Goal: Contribute content: Add original content to the website for others to see

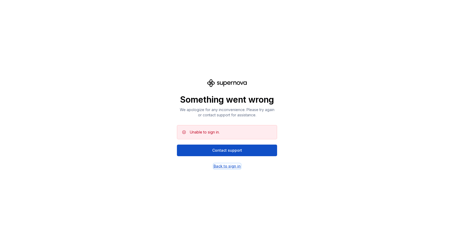
click at [232, 167] on div "Back to sign in" at bounding box center [227, 166] width 27 height 5
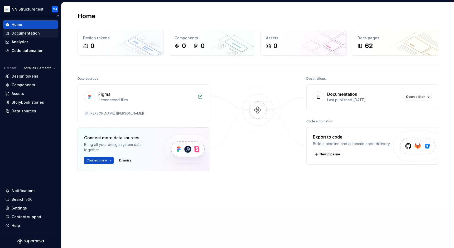
click at [18, 36] on div "Documentation" at bounding box center [30, 33] width 55 height 8
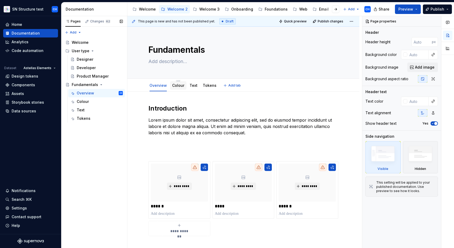
click at [178, 87] on link "Colour" at bounding box center [178, 85] width 12 height 4
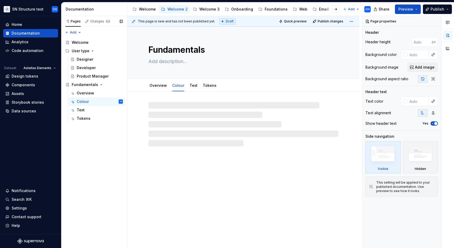
type textarea "*"
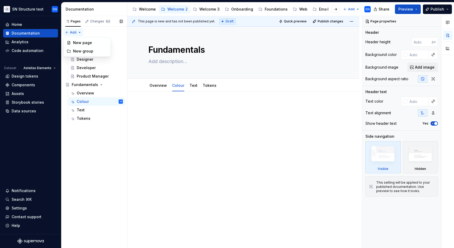
click at [75, 32] on div "Pages Changes 62 Add Accessibility guide for tree Page tree. Navigate the tree …" at bounding box center [94, 132] width 66 height 232
click at [85, 51] on div "New group" at bounding box center [90, 51] width 34 height 5
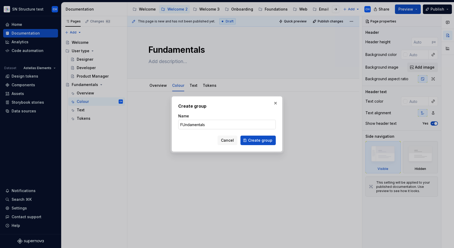
click at [185, 126] on input "FUndamentals" at bounding box center [227, 124] width 98 height 9
type input "Fundamentals"
click button "Create group" at bounding box center [258, 140] width 35 height 9
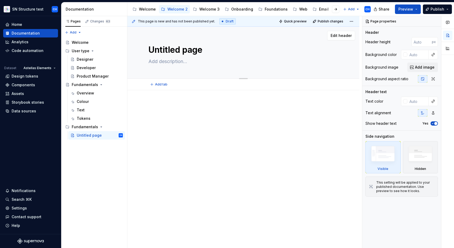
click at [173, 54] on textarea "Untitled page" at bounding box center [242, 50] width 190 height 13
type textarea "*"
type textarea "d page"
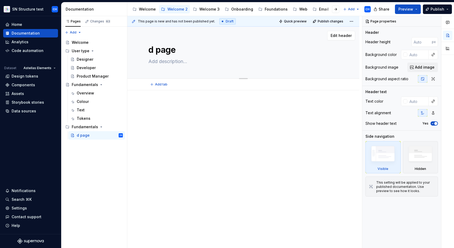
click at [173, 52] on textarea "d page" at bounding box center [242, 50] width 190 height 13
click at [171, 52] on textarea "d page" at bounding box center [242, 50] width 190 height 13
click at [171, 51] on textarea "d page" at bounding box center [242, 50] width 190 height 13
type textarea "*"
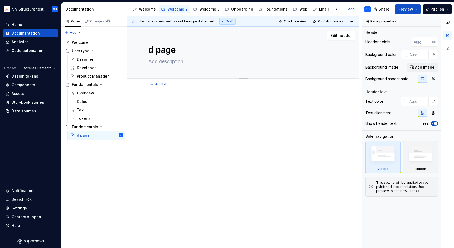
type textarea "O"
type textarea "*"
type textarea "Ov"
type textarea "*"
type textarea "Ove"
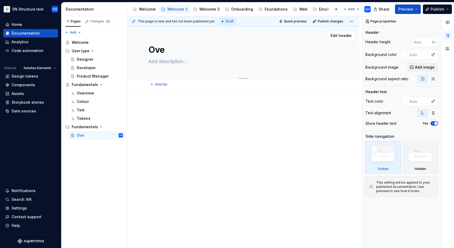
type textarea "*"
type textarea "Over"
type textarea "*"
type textarea "Overv"
type textarea "*"
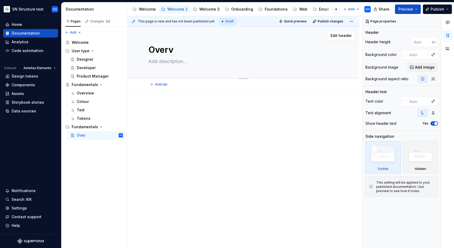
type textarea "Overvi"
type textarea "*"
type textarea "Overvie"
type textarea "*"
type textarea "Overview"
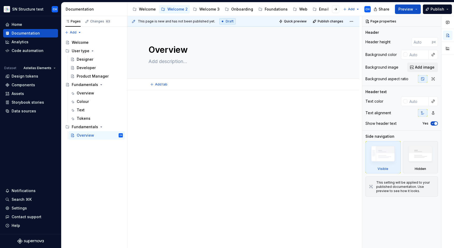
type textarea "*"
type textarea "Overview"
click at [174, 133] on div at bounding box center [243, 146] width 232 height 113
click at [121, 136] on button "Page tree" at bounding box center [119, 135] width 7 height 7
type textarea "*"
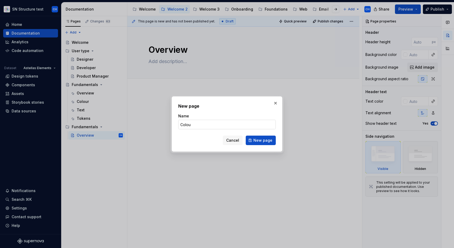
type input "Colour"
click button "New page" at bounding box center [261, 140] width 30 height 9
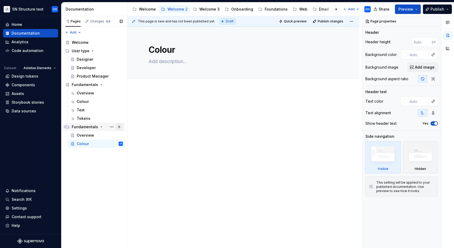
click at [118, 126] on button "Page tree" at bounding box center [119, 126] width 7 height 7
type textarea "*"
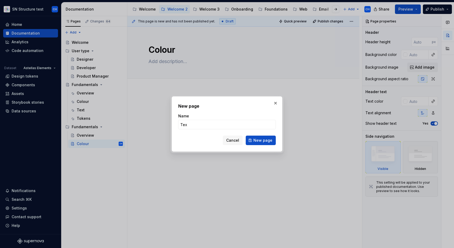
type input "Text"
click button "New page" at bounding box center [261, 140] width 30 height 9
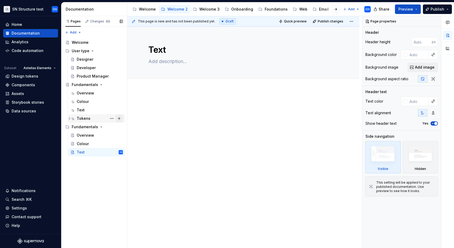
click at [120, 119] on button "Page tree" at bounding box center [119, 118] width 7 height 7
click at [121, 126] on button "Page tree" at bounding box center [119, 126] width 7 height 7
type textarea "*"
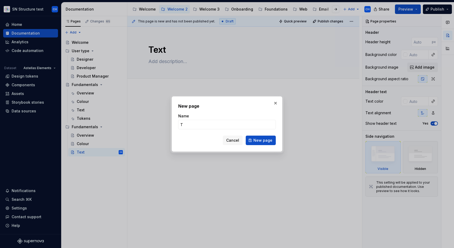
type input "To"
type textarea "*"
type input "Tokens"
click button "New page" at bounding box center [261, 140] width 30 height 9
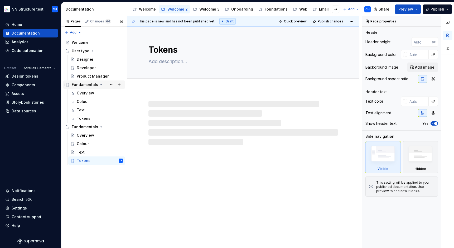
click at [85, 85] on div "Fundamentals" at bounding box center [85, 84] width 26 height 5
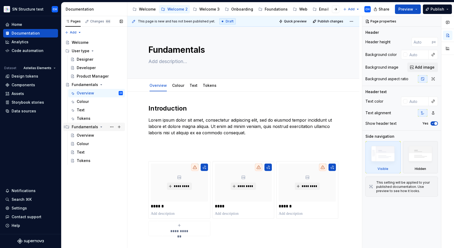
click at [89, 126] on div "Fundamentals" at bounding box center [85, 126] width 26 height 5
click at [170, 109] on h2 "Introduction" at bounding box center [244, 108] width 190 height 8
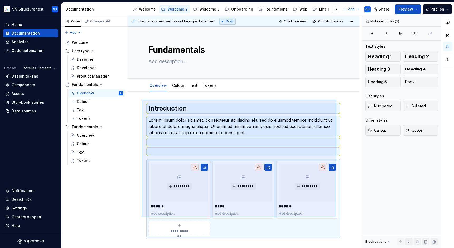
drag, startPoint x: 142, startPoint y: 100, endPoint x: 336, endPoint y: 217, distance: 227.2
click at [336, 217] on div "**********" at bounding box center [244, 132] width 235 height 232
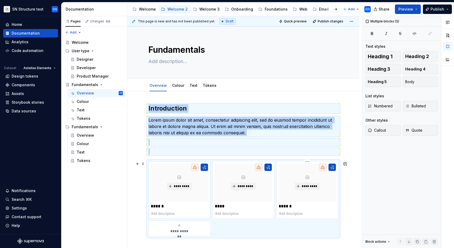
copy div "Introduction Lorem ipsum dolor sit amet, consectetur adipiscing elit, sed do ei…"
click at [85, 134] on div "Overview" at bounding box center [85, 135] width 17 height 5
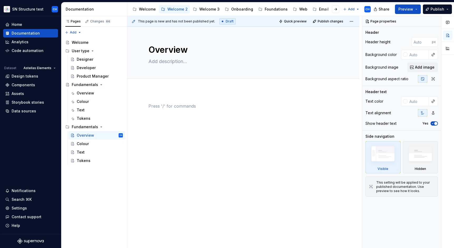
click at [190, 109] on p at bounding box center [244, 106] width 190 height 6
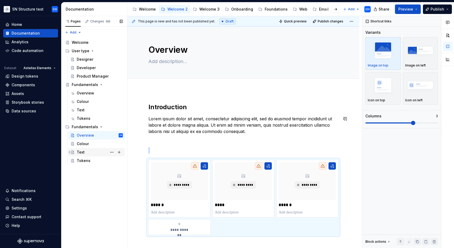
scroll to position [1, 0]
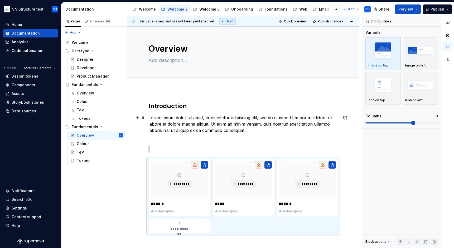
click at [187, 122] on p "Lorem ipsum dolor sit amet, consectetur adipiscing elit, sed do eiusmod tempor …" at bounding box center [244, 123] width 190 height 19
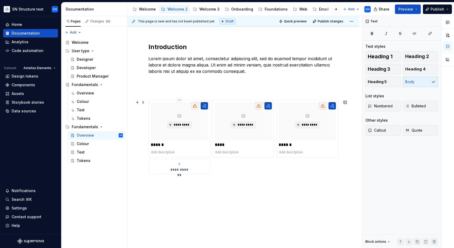
scroll to position [67, 0]
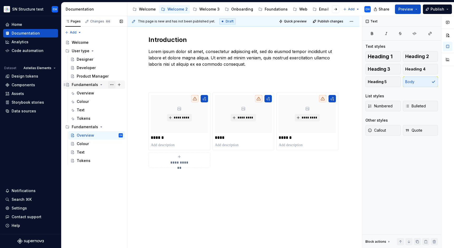
click at [114, 85] on button "Page tree" at bounding box center [111, 84] width 7 height 7
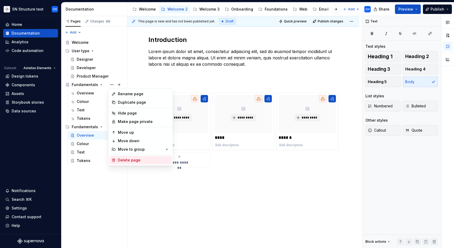
click at [131, 157] on div "Delete page" at bounding box center [140, 160] width 62 height 8
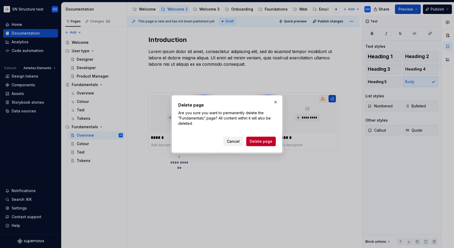
click at [238, 141] on span "Cancel" at bounding box center [233, 141] width 13 height 5
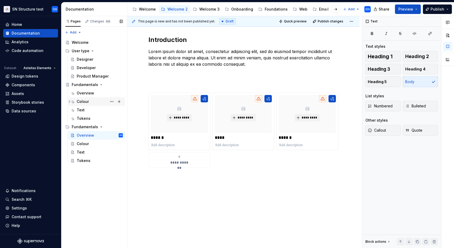
click at [91, 102] on div "Colour" at bounding box center [100, 101] width 46 height 7
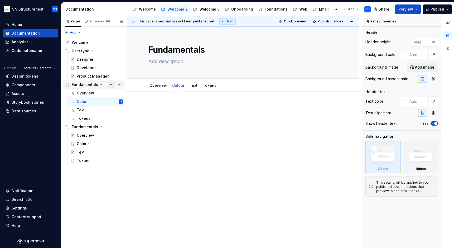
click at [113, 84] on button "Page tree" at bounding box center [111, 84] width 7 height 7
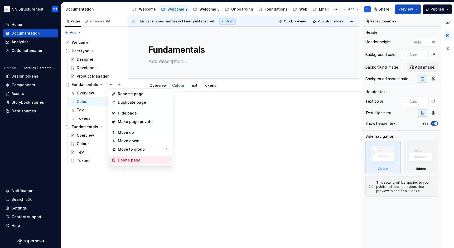
click at [130, 160] on div "Delete page" at bounding box center [144, 159] width 52 height 5
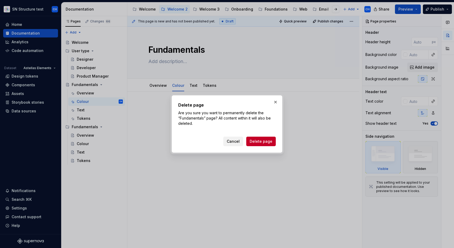
click at [234, 140] on span "Cancel" at bounding box center [233, 141] width 13 height 5
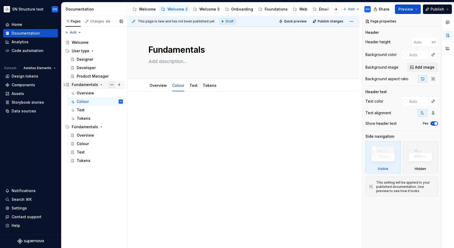
click at [112, 83] on button "Page tree" at bounding box center [111, 84] width 7 height 7
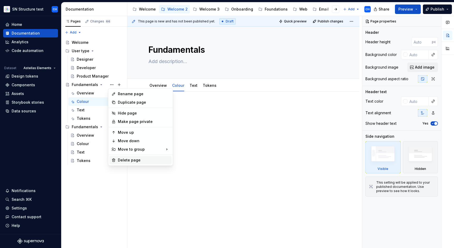
click at [144, 157] on div "Delete page" at bounding box center [144, 159] width 52 height 5
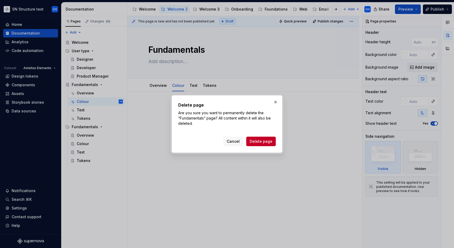
click at [252, 144] on span "Delete page" at bounding box center [261, 141] width 23 height 5
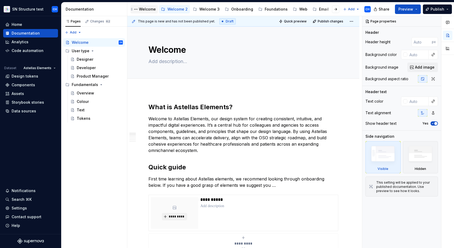
click at [149, 10] on div "Welcome" at bounding box center [147, 9] width 17 height 5
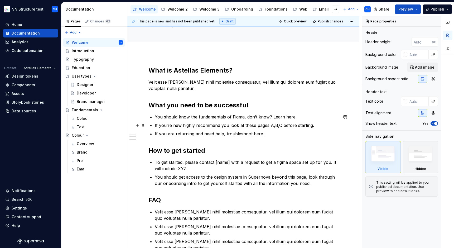
scroll to position [37, 0]
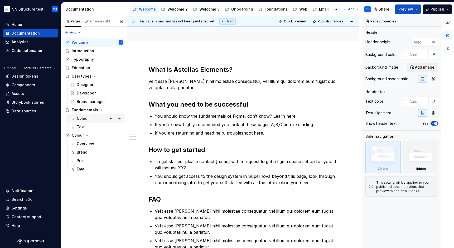
click at [84, 119] on div "Colour" at bounding box center [83, 118] width 12 height 5
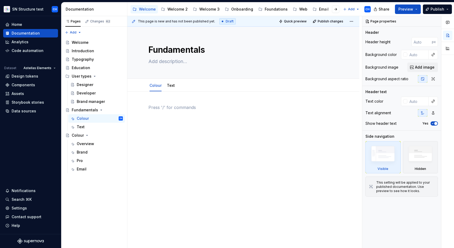
click at [182, 130] on div at bounding box center [244, 117] width 190 height 26
click at [84, 146] on div "Overview" at bounding box center [85, 143] width 17 height 5
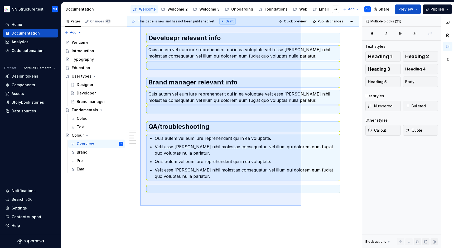
scroll to position [418, 0]
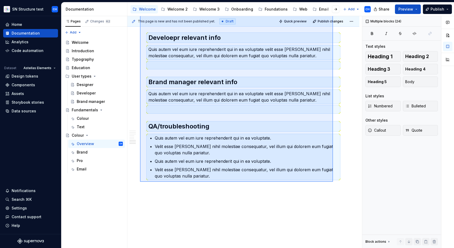
drag, startPoint x: 140, startPoint y: 98, endPoint x: 333, endPoint y: 182, distance: 210.6
click at [333, 182] on div "This page is new and has not been published yet. Draft Quick preview Publish ch…" at bounding box center [244, 132] width 235 height 232
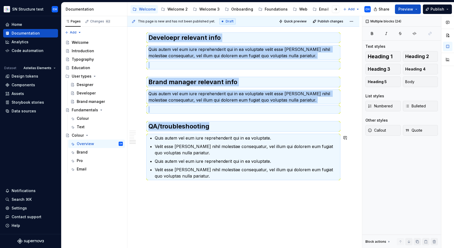
copy div "This is colour in Astellas Grab info from documentation already made How alias’…"
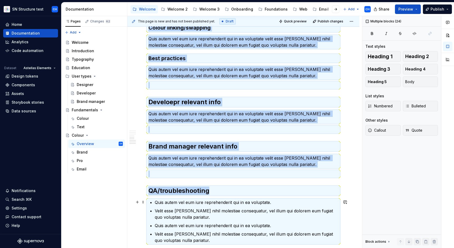
scroll to position [351, 0]
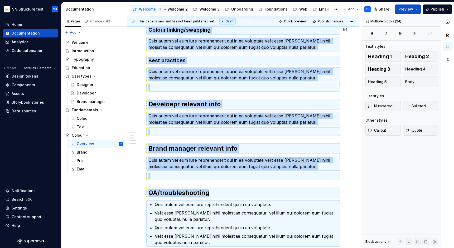
click at [174, 8] on div "Welcome 2" at bounding box center [178, 9] width 20 height 5
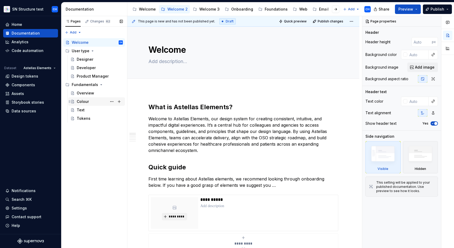
click at [85, 100] on div "Colour" at bounding box center [83, 101] width 12 height 5
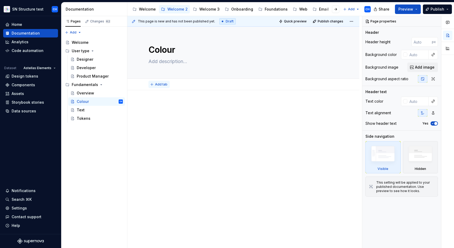
type textarea "*"
click at [162, 86] on span "Add tab" at bounding box center [161, 84] width 12 height 4
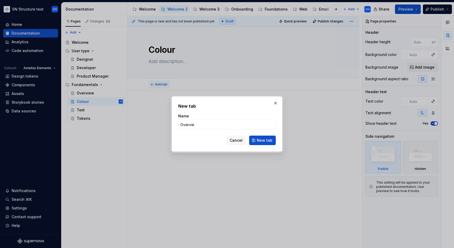
type input "Overview"
click button "New tab" at bounding box center [262, 140] width 27 height 9
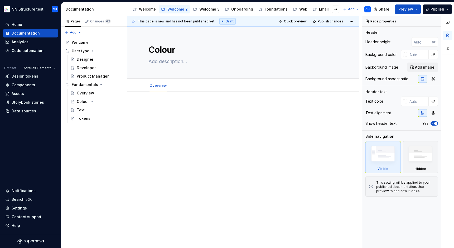
click at [179, 107] on p at bounding box center [244, 107] width 190 height 6
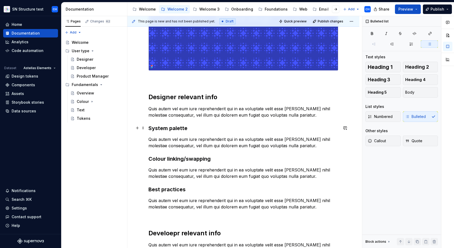
scroll to position [222, 0]
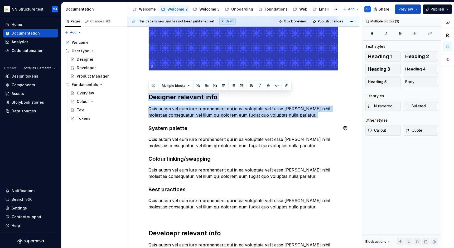
drag, startPoint x: 150, startPoint y: 94, endPoint x: 322, endPoint y: 123, distance: 174.0
click at [322, 123] on div "This is colour in Astellas Grab info from documentation already made How alias’…" at bounding box center [244, 128] width 190 height 492
copy div "Designer relevant info Quis autem vel eum iure reprehenderit qui in ea voluptat…"
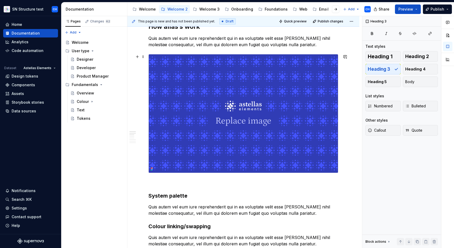
scroll to position [0, 0]
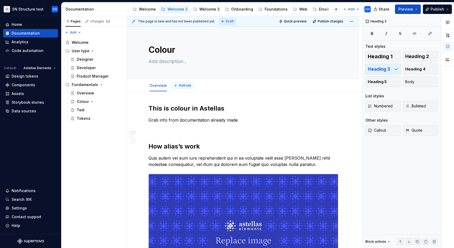
click at [180, 82] on button "Add tab" at bounding box center [182, 85] width 21 height 7
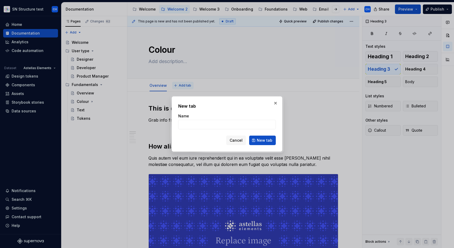
type textarea "*"
type input "Brand (elements)"
click button "New tab" at bounding box center [262, 140] width 27 height 9
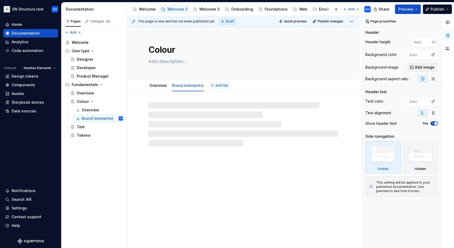
click at [218, 85] on span "Add tab" at bounding box center [222, 85] width 12 height 4
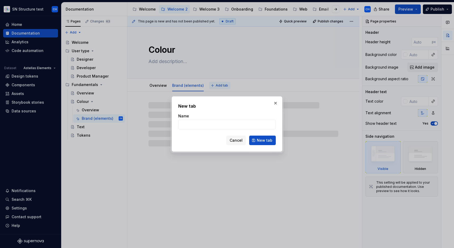
type textarea "*"
type input "Pro"
type textarea "*"
type input "Pr"
type textarea "*"
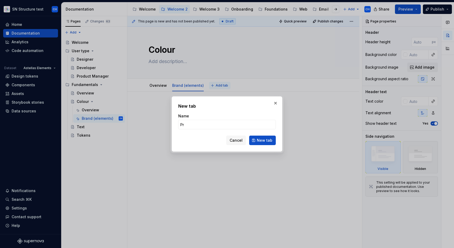
type input "Pro"
click button "New tab" at bounding box center [262, 140] width 27 height 9
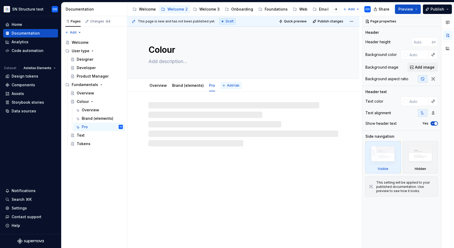
type textarea "*"
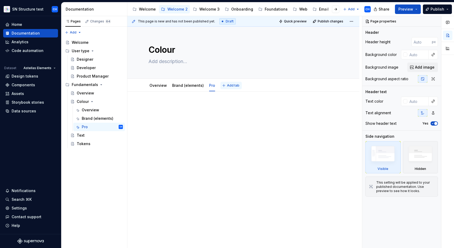
click at [230, 87] on span "Add tab" at bounding box center [233, 85] width 12 height 4
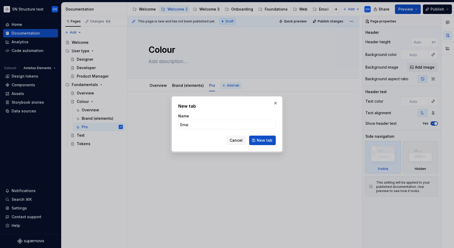
type input "Email"
click button "New tab" at bounding box center [262, 140] width 27 height 9
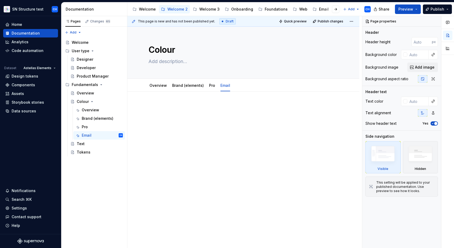
click at [159, 91] on div "Overview Brand (elements) Pro Email" at bounding box center [243, 85] width 232 height 13
click at [158, 87] on link "Overview" at bounding box center [158, 85] width 17 height 4
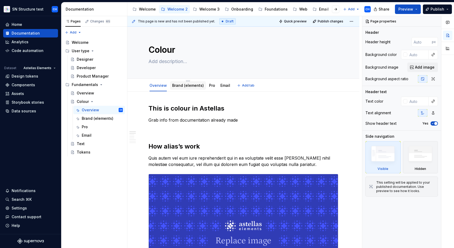
click at [181, 87] on link "Brand (elements)" at bounding box center [188, 85] width 32 height 4
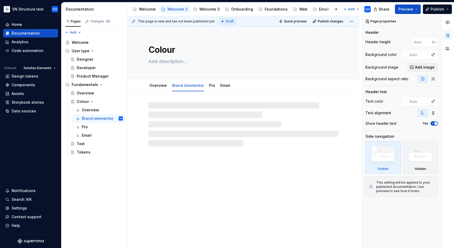
type textarea "*"
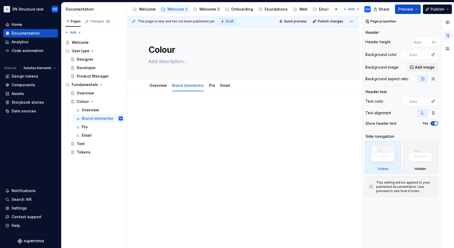
click at [193, 131] on div at bounding box center [243, 148] width 232 height 113
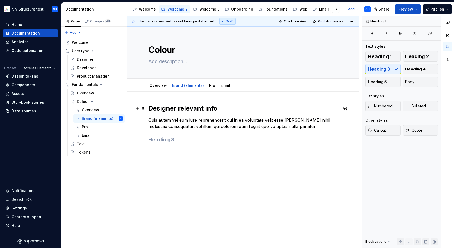
click at [177, 111] on h2 "Designer relevant info" at bounding box center [244, 108] width 190 height 8
click at [167, 109] on h2 "Designer relevant info" at bounding box center [244, 108] width 190 height 8
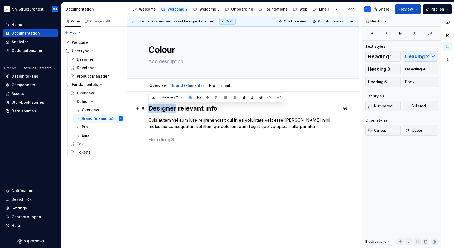
click at [167, 109] on h2 "Designer relevant info" at bounding box center [244, 108] width 190 height 8
click at [168, 110] on h2 "Designer relevant info" at bounding box center [244, 108] width 190 height 8
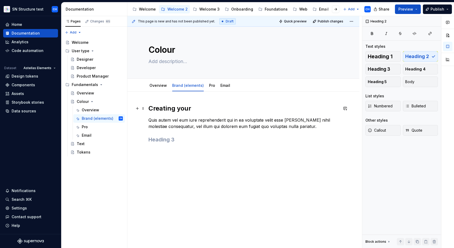
click at [168, 109] on h2 "Creating your" at bounding box center [244, 108] width 190 height 8
drag, startPoint x: 193, startPoint y: 109, endPoint x: 183, endPoint y: 137, distance: 29.1
click at [183, 137] on div "Brand colour palette Quis autem vel eum iure reprehenderit qui in ea voluptate …" at bounding box center [244, 123] width 190 height 39
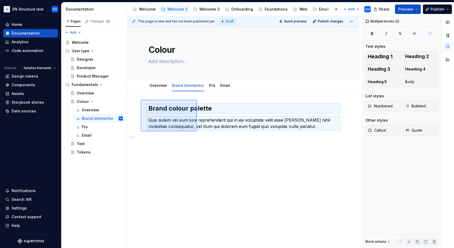
drag, startPoint x: 141, startPoint y: 100, endPoint x: 197, endPoint y: 131, distance: 64.5
click at [197, 131] on div "This page is new and has not been published yet. Draft Quick preview Publish ch…" at bounding box center [244, 132] width 235 height 232
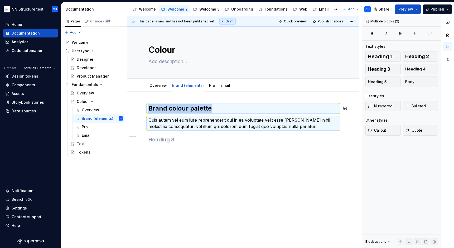
copy h2 "Brand colour palette"
click at [211, 137] on h3 at bounding box center [244, 139] width 190 height 7
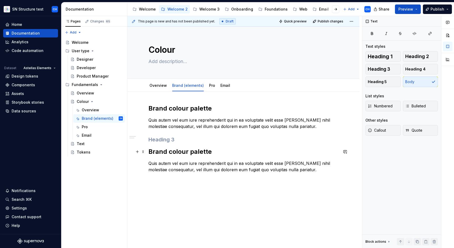
click at [179, 152] on h2 "Brand colour palette" at bounding box center [244, 151] width 190 height 8
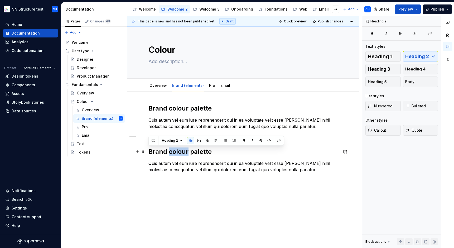
click at [179, 152] on h2 "Brand colour palette" at bounding box center [244, 151] width 190 height 8
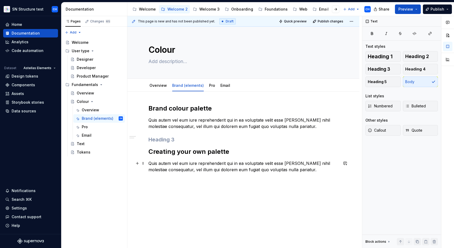
click at [204, 168] on p "Quis autem vel eum iure reprehenderit qui in ea voluptate velit esse quam nihil…" at bounding box center [244, 166] width 190 height 13
click at [228, 174] on div "Brand colour palette Quis autem vel eum iure reprehenderit qui in ea voluptate …" at bounding box center [244, 141] width 190 height 75
click at [165, 146] on div "Brand colour palette Quis autem vel eum iure reprehenderit qui in ea voluptate …" at bounding box center [244, 138] width 190 height 69
click at [169, 140] on h3 at bounding box center [244, 139] width 190 height 7
click at [199, 205] on div "Brand colour palette Quis autem vel eum iure reprehenderit qui in ea voluptate …" at bounding box center [243, 173] width 232 height 162
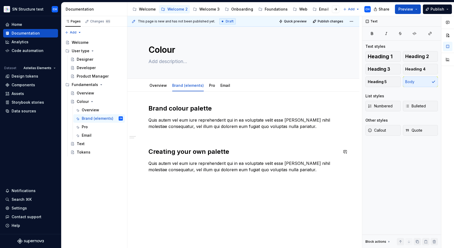
click at [187, 197] on div "Brand colour palette Quis autem vel eum iure reprehenderit qui in ea voluptate …" at bounding box center [243, 177] width 232 height 171
click at [158, 183] on div "Brand colour palette Quis autem vel eum iure reprehenderit qui in ea voluptate …" at bounding box center [244, 146] width 190 height 84
click at [159, 181] on p at bounding box center [244, 179] width 190 height 6
click at [136, 179] on button "button" at bounding box center [137, 178] width 7 height 7
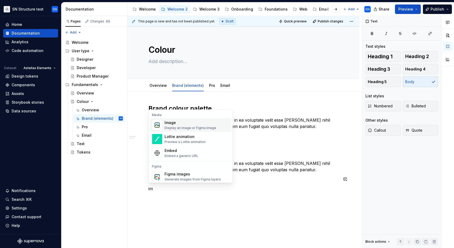
click at [178, 128] on div "Display an image or Figma image" at bounding box center [191, 128] width 52 height 4
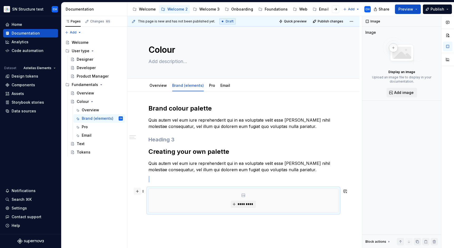
click at [138, 193] on button "button" at bounding box center [137, 191] width 7 height 7
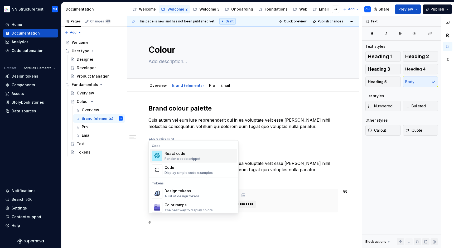
scroll to position [2, 0]
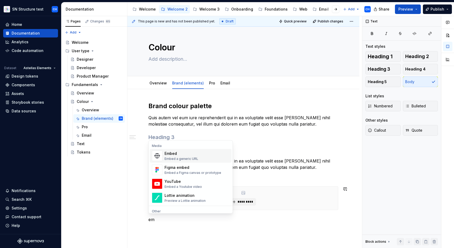
click at [198, 154] on div "Embed Embed a generic URL" at bounding box center [197, 156] width 65 height 11
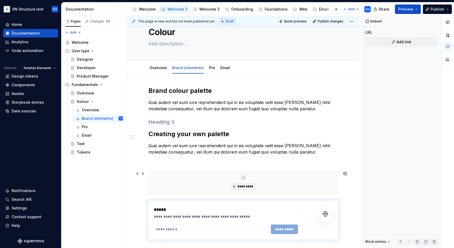
scroll to position [18, 0]
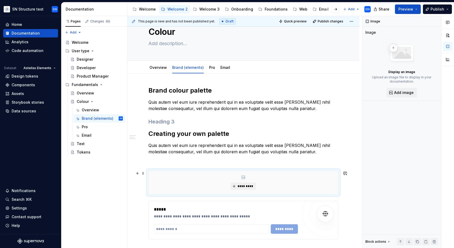
click at [222, 173] on div "*********" at bounding box center [243, 182] width 189 height 23
click at [145, 173] on span at bounding box center [143, 173] width 4 height 7
click at [153, 217] on div "Delete" at bounding box center [168, 219] width 34 height 5
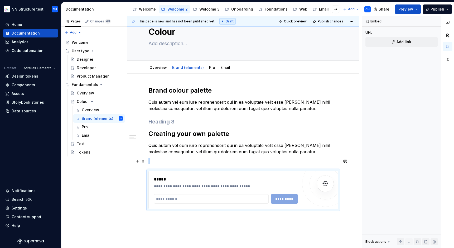
click at [163, 161] on p at bounding box center [244, 161] width 190 height 6
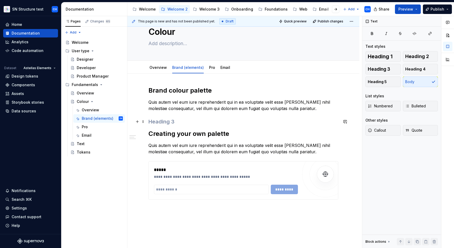
click at [180, 122] on h3 at bounding box center [244, 121] width 190 height 7
click at [159, 71] on div "Overview" at bounding box center [158, 67] width 22 height 8
click at [157, 69] on link "Overview" at bounding box center [158, 67] width 17 height 4
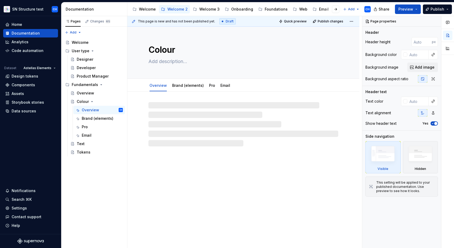
type textarea "*"
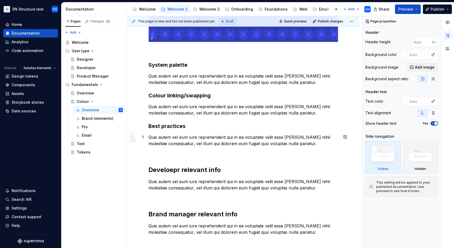
scroll to position [255, 0]
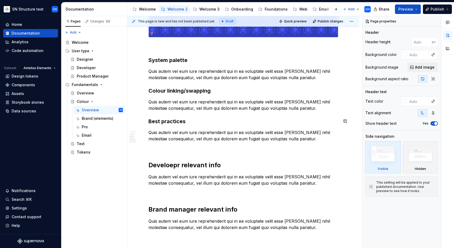
click at [297, 110] on p "Quis autem vel eum iure reprehenderit qui in ea voluptate velit esse quam nihil…" at bounding box center [244, 105] width 190 height 13
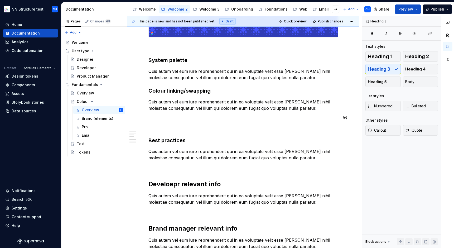
click at [198, 122] on div "This is colour in Astellas Grab info from documentation already made How alias’…" at bounding box center [244, 87] width 190 height 477
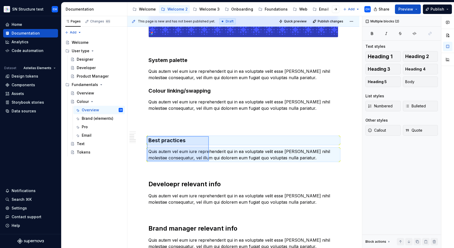
drag, startPoint x: 149, startPoint y: 136, endPoint x: 210, endPoint y: 162, distance: 66.6
click at [210, 162] on div "This page is new and has not been published yet. Draft Quick preview Publish ch…" at bounding box center [244, 132] width 235 height 232
copy div "Best practices"
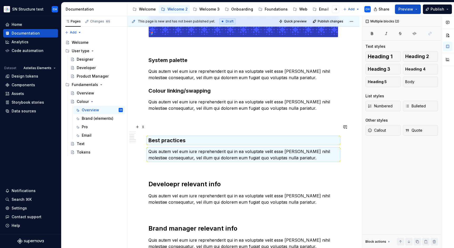
click at [191, 127] on p at bounding box center [244, 127] width 190 height 6
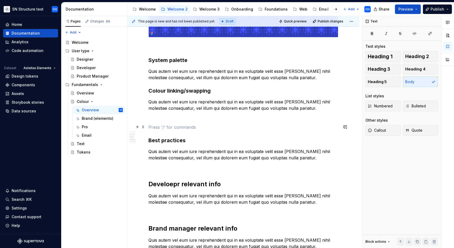
paste div
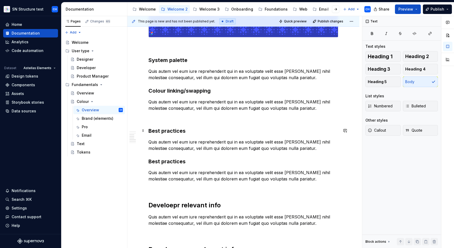
click at [158, 134] on h3 "Best practices" at bounding box center [244, 130] width 190 height 7
click at [160, 131] on h3 "Best practices" at bounding box center [244, 130] width 190 height 7
click at [194, 142] on p "Quis autem vel eum iure reprehenderit qui in ea voluptate velit esse quam nihil…" at bounding box center [244, 145] width 190 height 13
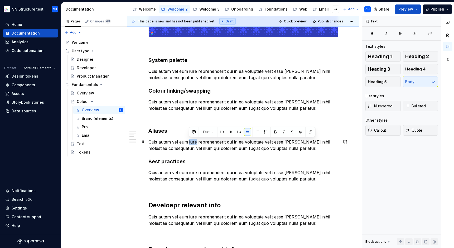
click at [194, 142] on p "Quis autem vel eum iure reprehenderit qui in ea voluptate velit esse quam nihil…" at bounding box center [244, 145] width 190 height 13
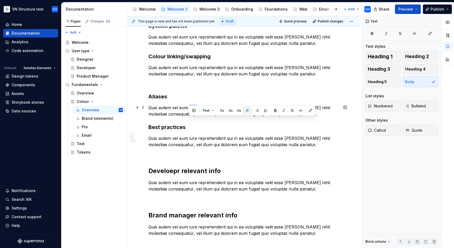
scroll to position [297, 0]
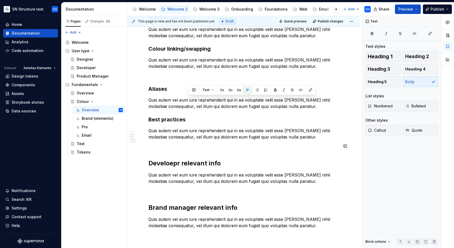
click at [190, 151] on div "This is colour in Astellas Grab info from documentation already made How alias’…" at bounding box center [244, 56] width 190 height 498
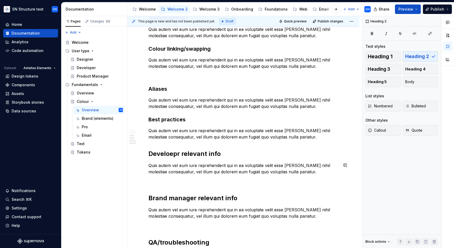
scroll to position [307, 0]
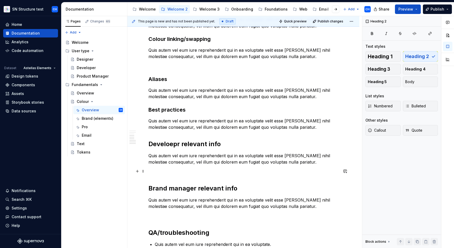
click at [183, 170] on p at bounding box center [244, 171] width 190 height 6
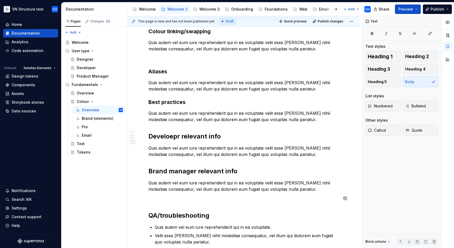
scroll to position [318, 0]
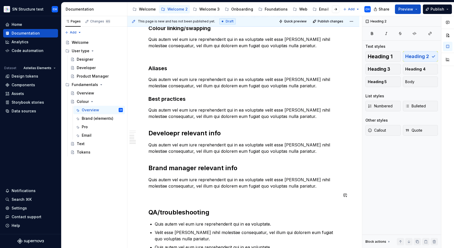
click at [175, 198] on div "This is colour in Astellas Grab info from documentation already made How alias’…" at bounding box center [244, 25] width 190 height 479
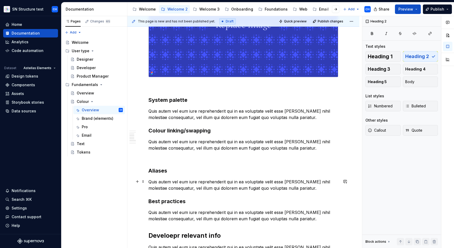
scroll to position [218, 0]
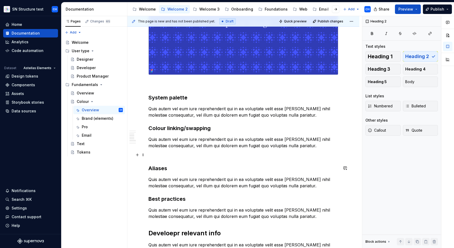
click at [178, 152] on p at bounding box center [244, 155] width 190 height 6
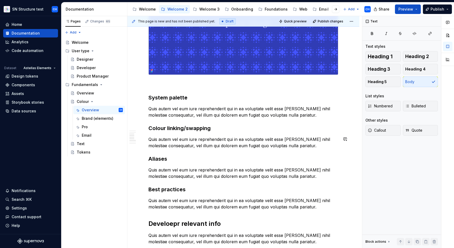
click at [169, 154] on div "This is colour in Astellas Grab info from documentation already made How alias’…" at bounding box center [244, 116] width 190 height 460
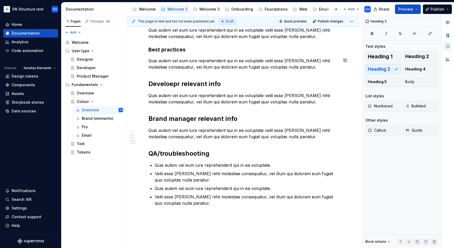
scroll to position [360, 0]
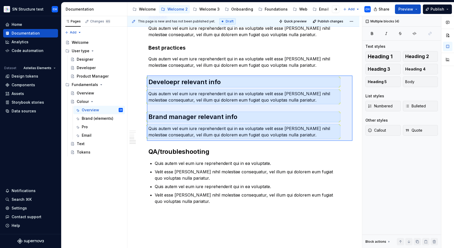
drag, startPoint x: 147, startPoint y: 75, endPoint x: 353, endPoint y: 141, distance: 215.9
click at [353, 141] on div "This page is new and has not been published yet. Draft Quick preview Publish ch…" at bounding box center [244, 132] width 235 height 232
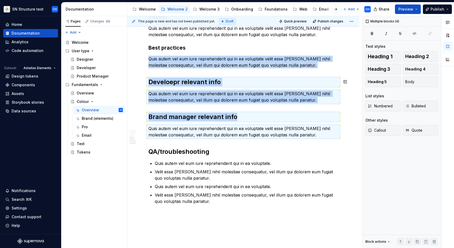
copy div "Quis autem vel eum iure reprehenderit qui in ea voluptate velit esse quam nihil…"
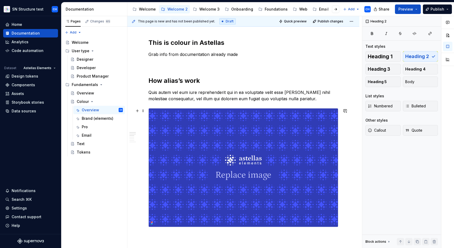
scroll to position [0, 0]
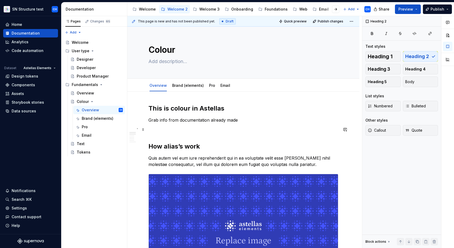
click at [189, 130] on p at bounding box center [244, 129] width 190 height 6
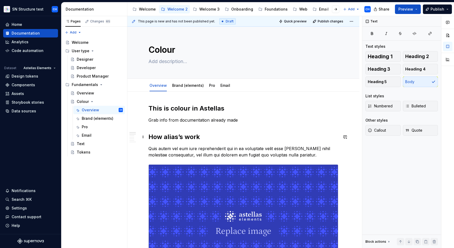
click at [179, 136] on h2 "How alias’s work" at bounding box center [244, 137] width 190 height 8
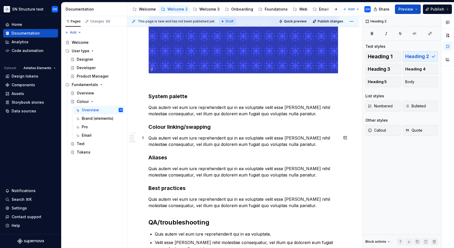
scroll to position [260, 0]
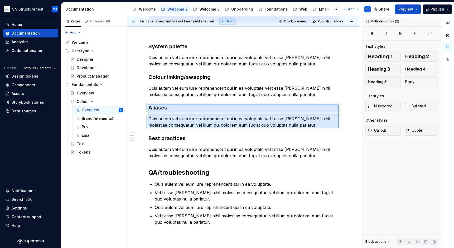
drag, startPoint x: 148, startPoint y: 104, endPoint x: 339, endPoint y: 128, distance: 192.4
click at [339, 128] on div "This page is new and has not been published yet. Draft Quick preview Publish ch…" at bounding box center [244, 132] width 235 height 232
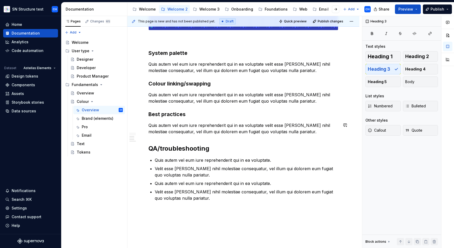
scroll to position [245, 0]
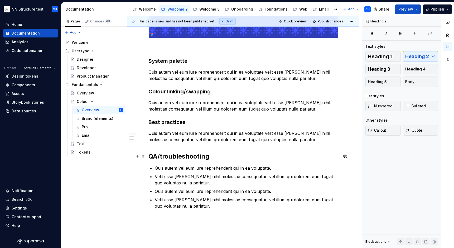
click at [179, 157] on h2 "QA/troubleshooting" at bounding box center [244, 156] width 190 height 8
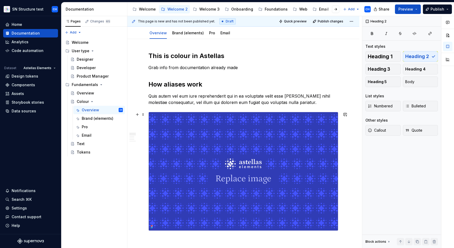
scroll to position [159, 0]
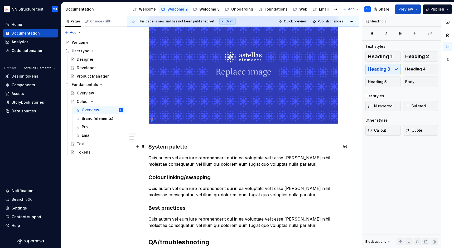
click at [169, 144] on h3 "System palette" at bounding box center [244, 146] width 190 height 7
click at [169, 146] on h3 "System palette" at bounding box center [244, 146] width 190 height 7
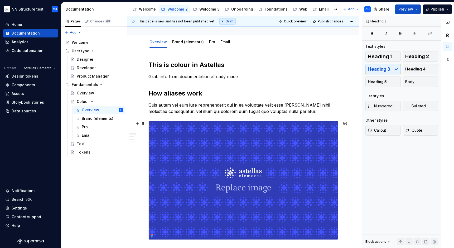
scroll to position [0, 0]
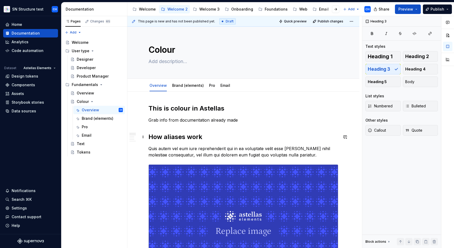
click at [175, 138] on h2 "How aliases work" at bounding box center [244, 137] width 190 height 8
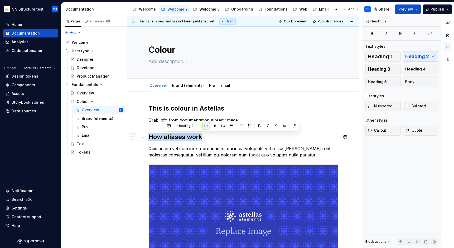
click at [175, 138] on h2 "How aliases work" at bounding box center [244, 137] width 190 height 8
click at [198, 127] on button "button" at bounding box center [198, 125] width 7 height 7
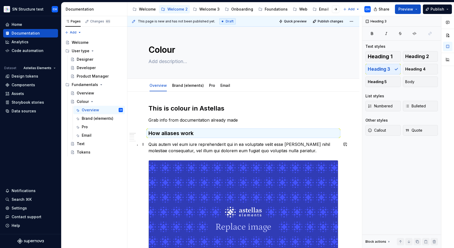
click at [181, 144] on p "Quis autem vel eum iure reprehenderit qui in ea voluptate velit esse quam nihil…" at bounding box center [244, 147] width 190 height 13
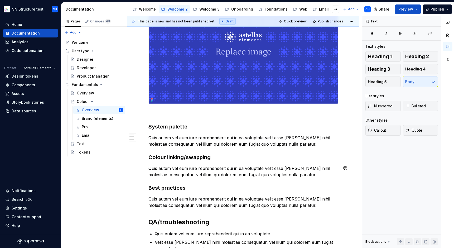
scroll to position [227, 0]
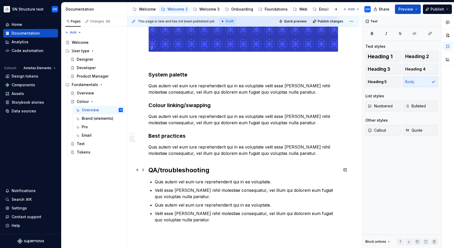
click at [171, 173] on h2 "QA/troubleshooting" at bounding box center [244, 170] width 190 height 8
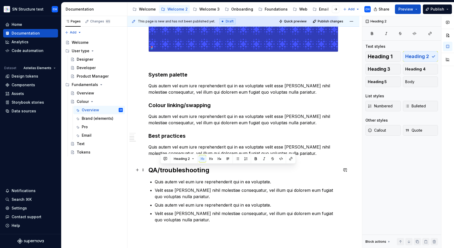
click at [171, 173] on h2 "QA/troubleshooting" at bounding box center [244, 170] width 190 height 8
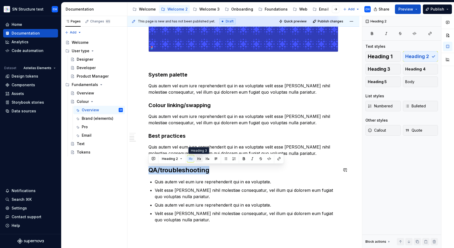
click at [195, 161] on button "button" at bounding box center [198, 158] width 7 height 7
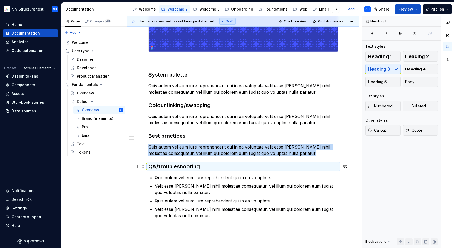
click at [192, 171] on div "This is colour in Astellas Grab info from documentation already made How aliase…" at bounding box center [244, 48] width 190 height 342
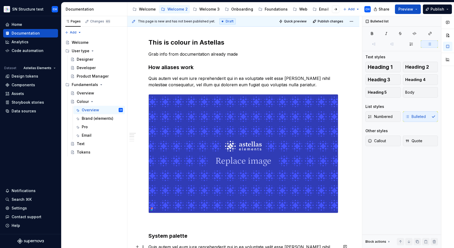
scroll to position [0, 0]
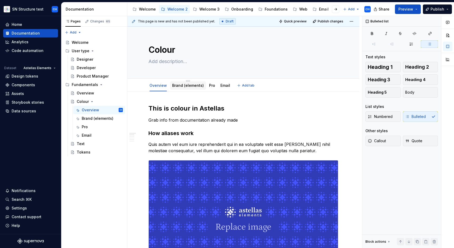
click at [189, 85] on link "Brand (elements)" at bounding box center [188, 85] width 32 height 4
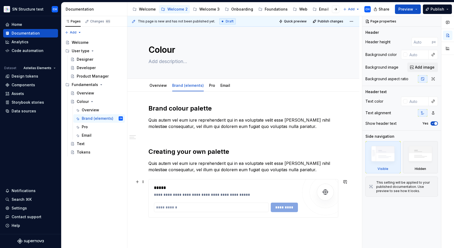
scroll to position [43, 0]
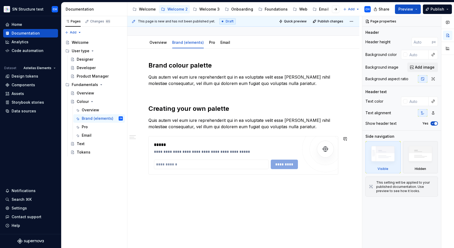
click at [185, 189] on div "**********" at bounding box center [243, 152] width 232 height 207
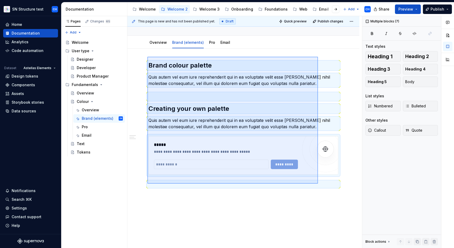
drag, startPoint x: 147, startPoint y: 57, endPoint x: 318, endPoint y: 184, distance: 212.7
click at [318, 184] on div "**********" at bounding box center [244, 132] width 235 height 232
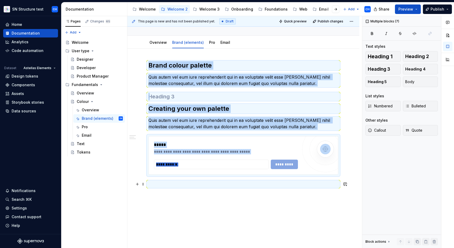
copy div "**********"
click at [212, 44] on link "Pro" at bounding box center [212, 42] width 6 height 4
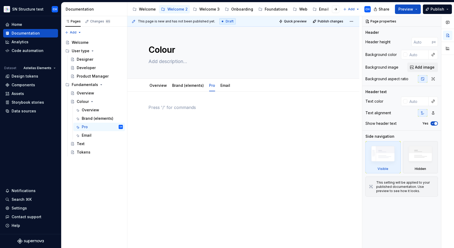
click at [193, 117] on div at bounding box center [244, 114] width 190 height 20
paste div
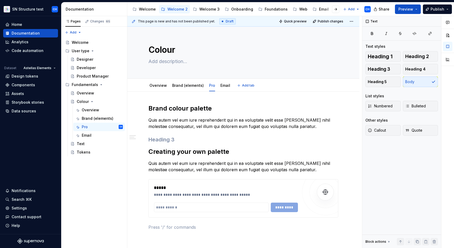
type textarea "*"
click at [160, 110] on h2 "Brand colour palette" at bounding box center [244, 108] width 190 height 8
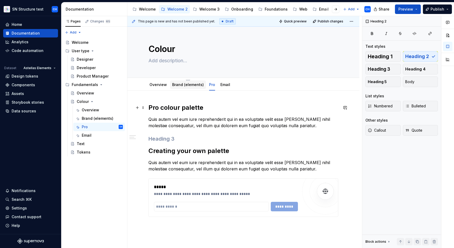
scroll to position [1, 0]
click at [221, 83] on link "Email" at bounding box center [226, 84] width 10 height 4
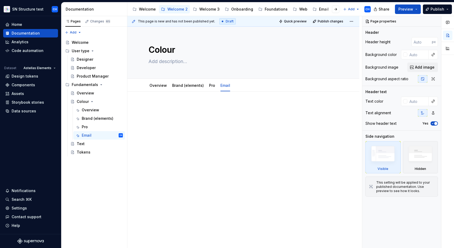
click at [184, 121] on div at bounding box center [244, 114] width 190 height 20
paste div
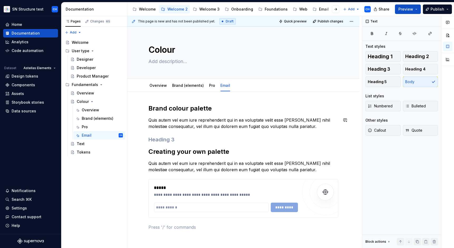
type textarea "*"
click at [159, 108] on h2 "Brand colour palette" at bounding box center [244, 108] width 190 height 8
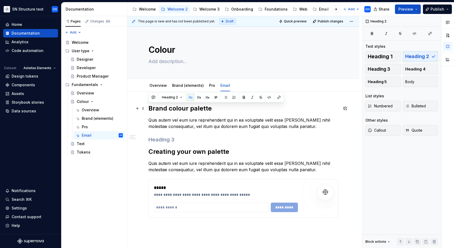
click at [159, 108] on h2 "Brand colour palette" at bounding box center [244, 108] width 190 height 8
click at [165, 158] on div "**********" at bounding box center [244, 167] width 190 height 126
click at [168, 151] on h2 "Creating your own palette" at bounding box center [244, 151] width 190 height 8
click at [106, 167] on div "Pages Changes 65 Add Accessibility guide for tree Page tree. Navigate the tree …" at bounding box center [94, 132] width 66 height 232
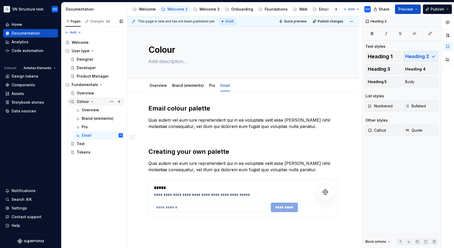
click at [91, 102] on icon "Page tree" at bounding box center [92, 101] width 4 height 4
click at [208, 9] on div "Welcome 3" at bounding box center [209, 9] width 20 height 5
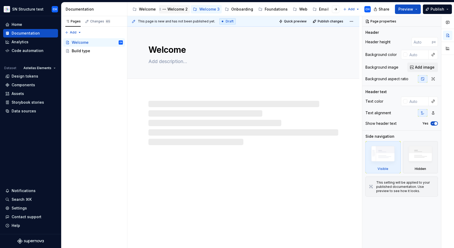
click at [173, 9] on div "Welcome 2" at bounding box center [178, 9] width 20 height 5
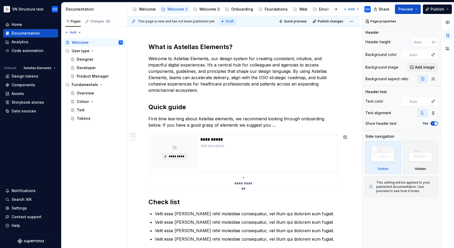
scroll to position [54, 0]
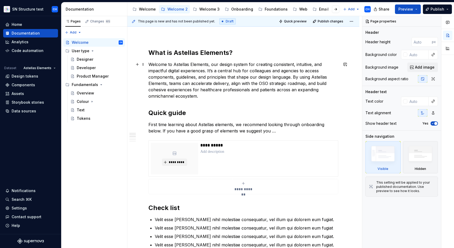
type textarea "*"
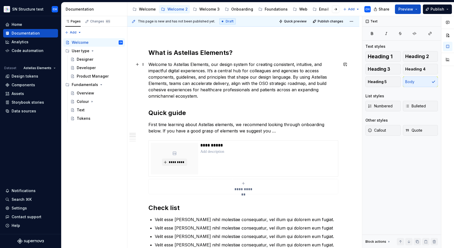
click at [184, 84] on p "Welcome to Astellas Elements, our design system for creating consistent, intuit…" at bounding box center [244, 80] width 190 height 38
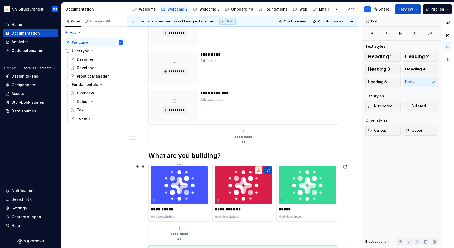
scroll to position [438, 0]
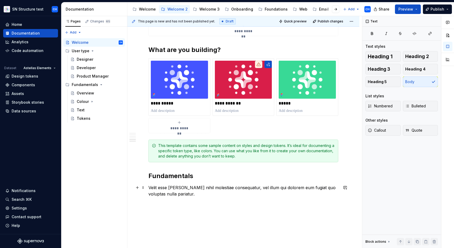
click at [192, 188] on p "Velit esse quam nihil molestiae consequatur, vel illum qui dolorem eum fugiat q…" at bounding box center [244, 190] width 190 height 13
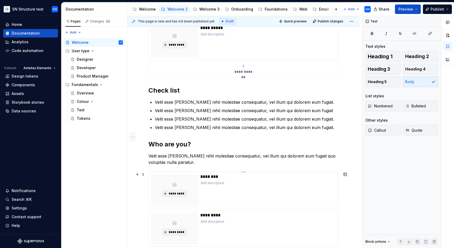
scroll to position [164, 0]
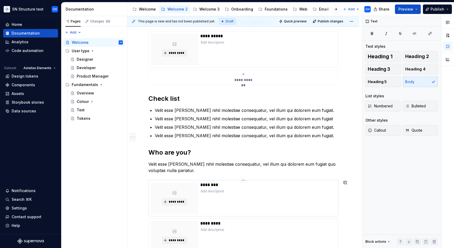
copy p "Velit esse quam nihil molestiae consequatur, vel illum qui dolorem eum fugiat q…"
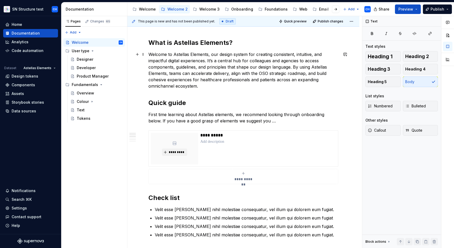
click at [185, 66] on p "Welcome to Astellas Elements, our design system for creating consistent, intuit…" at bounding box center [244, 70] width 190 height 38
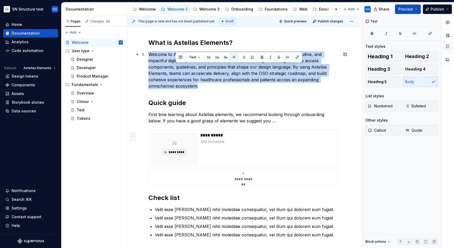
click at [185, 66] on p "Welcome to Astellas Elements, our design system for creating consistent, intuit…" at bounding box center [244, 70] width 190 height 38
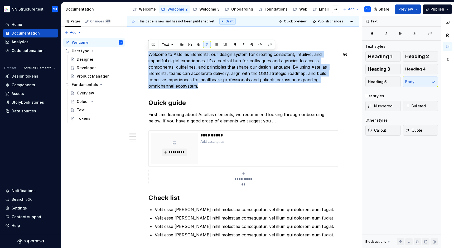
paste div
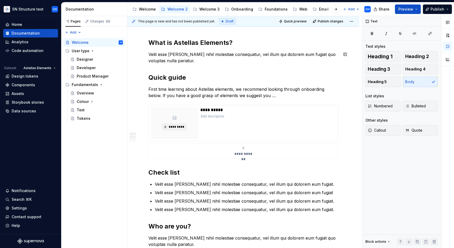
click at [204, 92] on p "First time learning about Astellas elements, we recommend looking through onboa…" at bounding box center [244, 92] width 190 height 13
click at [180, 60] on p "Velit esse quam nihil molestiae consequatur, vel illum qui dolorem eum fugiat q…" at bounding box center [244, 57] width 190 height 13
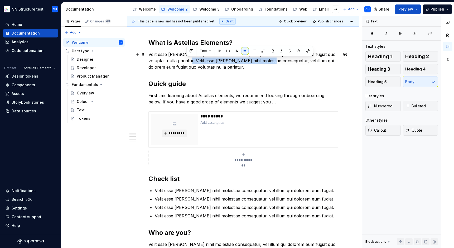
drag, startPoint x: 187, startPoint y: 61, endPoint x: 270, endPoint y: 63, distance: 83.7
click at [270, 63] on p "Velit esse quam nihil molestiae consequatur, vel illum qui dolorem eum fugiat q…" at bounding box center [244, 60] width 190 height 19
copy p "esse quam nihil molestiae consequatur, ve"
click at [253, 70] on p "Velit esse quam nihil molestiae consequatur, vel illum qui dolorem eum fugiat q…" at bounding box center [244, 60] width 190 height 19
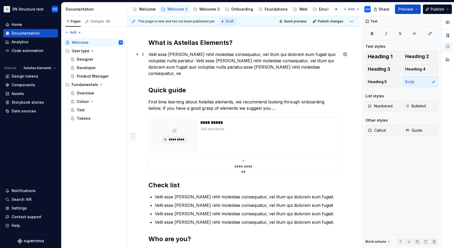
click at [204, 67] on p "Velit esse quam nihil molestiae consequatur, vel illum qui dolorem eum fugiat q…" at bounding box center [244, 63] width 190 height 25
click at [301, 70] on p "Velit esse quam nihil molestiae consequatur, vel illum qui dolorem eum fugiat q…" at bounding box center [244, 63] width 190 height 25
click at [313, 54] on p "Velit esse quam nihil molestiae consequatur, vel illum qui dolorem eum fugiat q…" at bounding box center [244, 63] width 190 height 25
click at [288, 60] on p "Velit esse quam nihil molestiae consequatur, vel illum qui dolorem eum fugiat q…" at bounding box center [244, 63] width 190 height 25
click at [239, 64] on p "Velit esse quam nihil molestiae consequatur, vel illum qui dolorem eum fugiat q…" at bounding box center [244, 63] width 190 height 25
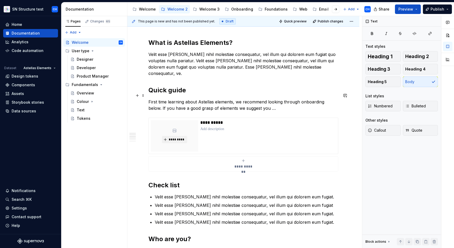
click at [223, 99] on p "First time learning about Astellas elements, we recommend looking through onboa…" at bounding box center [244, 105] width 190 height 13
click at [219, 99] on p "First time learning about Astellas elements, we recommend looking through onboa…" at bounding box center [244, 105] width 190 height 13
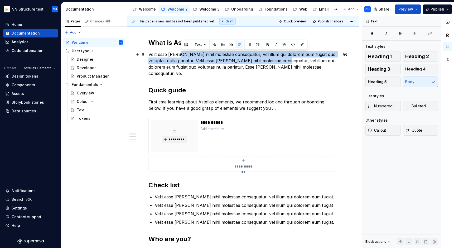
drag, startPoint x: 283, startPoint y: 60, endPoint x: 182, endPoint y: 54, distance: 100.9
click at [182, 54] on p "Velit esse quam nihil molestiae consequatur, vel illum qui dolorem eum fugiat q…" at bounding box center [244, 63] width 190 height 25
copy p "nihil molestiae consequatur, vel illum qui dolorem eum fugiat quo voluptas null…"
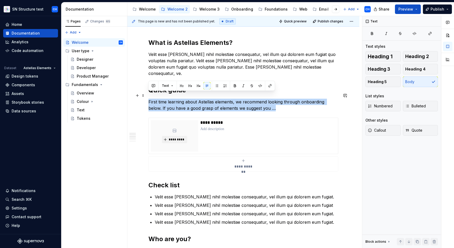
drag, startPoint x: 262, startPoint y: 102, endPoint x: 146, endPoint y: 96, distance: 116.2
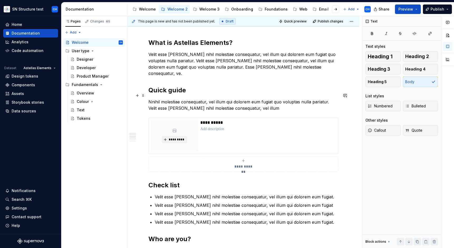
click at [179, 99] on p "Nnihil molestiae consequatur, vel illum qui dolorem eum fugiat quo voluptas nul…" at bounding box center [244, 105] width 190 height 13
click at [255, 102] on p "Nnihil molestiae consequatur, vel illum qui dolorem eum fugiat quo voluptas nul…" at bounding box center [244, 105] width 190 height 13
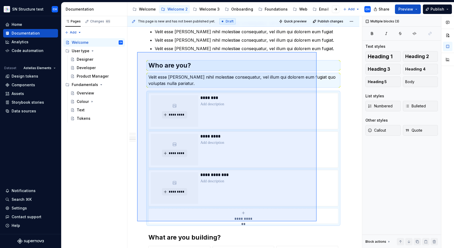
scroll to position [239, 0]
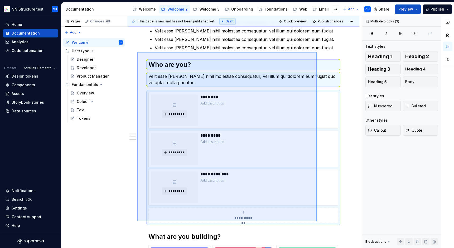
drag, startPoint x: 137, startPoint y: 57, endPoint x: 318, endPoint y: 221, distance: 243.7
click at [318, 221] on div "**********" at bounding box center [244, 132] width 235 height 232
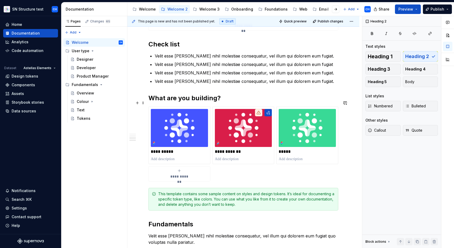
scroll to position [200, 0]
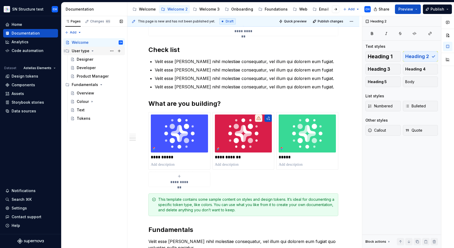
click at [83, 51] on div "User type" at bounding box center [81, 50] width 18 height 5
click at [84, 59] on div "Designer" at bounding box center [85, 59] width 17 height 5
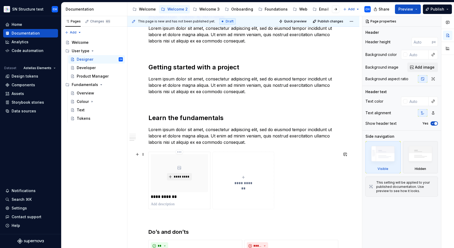
scroll to position [191, 0]
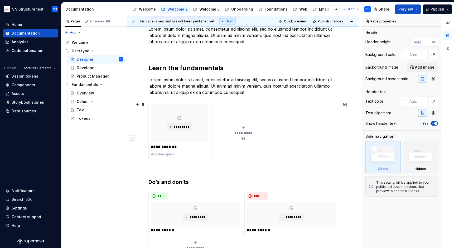
click at [232, 126] on div "**********" at bounding box center [243, 130] width 57 height 11
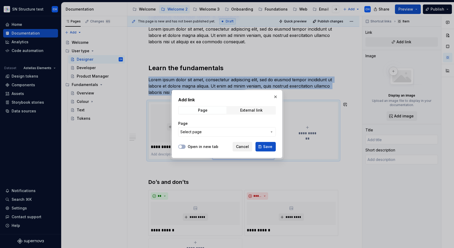
click at [248, 147] on span "Cancel" at bounding box center [242, 146] width 13 height 5
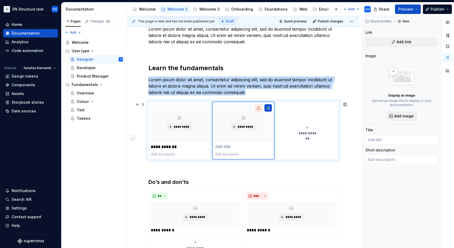
click at [328, 128] on div "**********" at bounding box center [307, 130] width 57 height 11
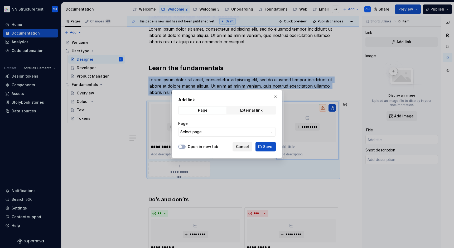
click at [242, 147] on span "Cancel" at bounding box center [242, 146] width 13 height 5
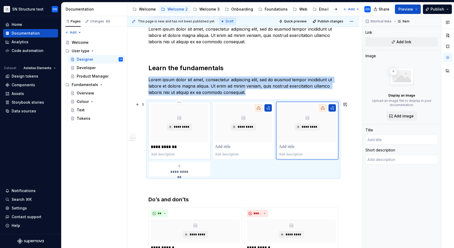
click at [172, 146] on p "**********" at bounding box center [179, 146] width 57 height 5
type textarea "*"
type input "Fundamentals"
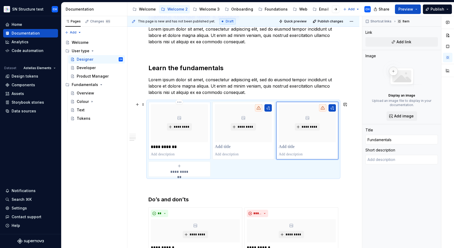
click at [172, 146] on p "**********" at bounding box center [179, 146] width 57 height 5
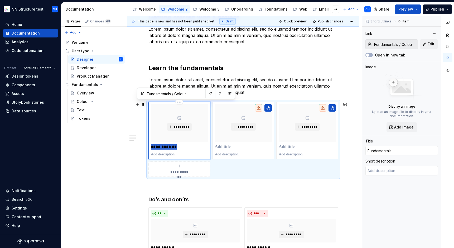
click at [172, 146] on p "**********" at bounding box center [179, 146] width 57 height 5
type textarea "*"
type input "C"
type textarea "*"
type input "Co"
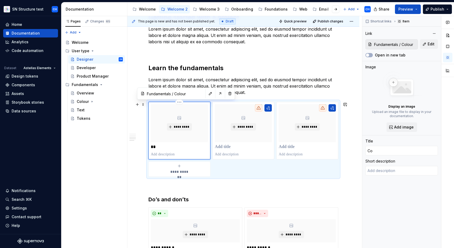
type textarea "*"
type input "Col"
type textarea "*"
type input "Colo"
type textarea "*"
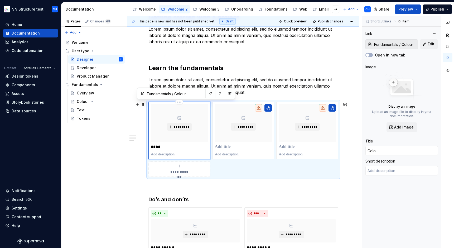
type input "Colou"
type textarea "*"
type input "Colour"
type textarea "*"
type input "Colour"
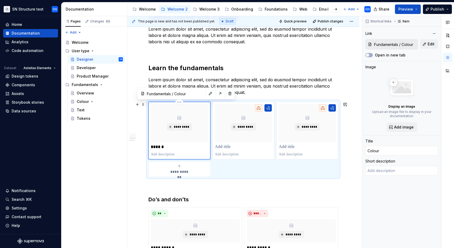
type textarea "*"
type input "Colour"
click at [235, 149] on p at bounding box center [243, 146] width 57 height 5
type textarea "*"
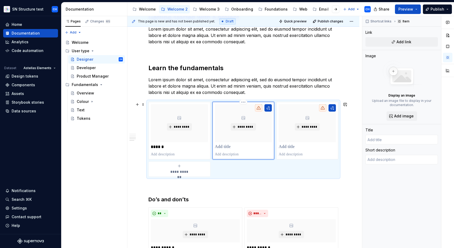
click at [235, 147] on p at bounding box center [243, 146] width 57 height 5
type textarea "*"
type input "T"
type textarea "*"
type input "Te"
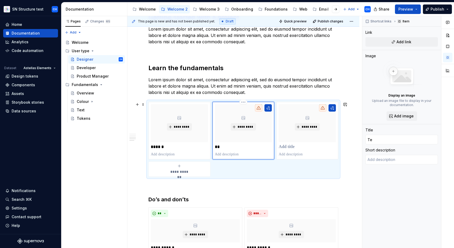
type textarea "*"
type input "Tex"
type textarea "*"
type input "Text"
click at [286, 147] on p at bounding box center [307, 146] width 57 height 5
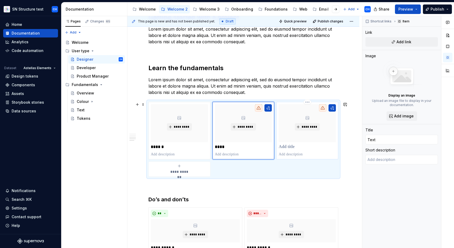
type textarea "*"
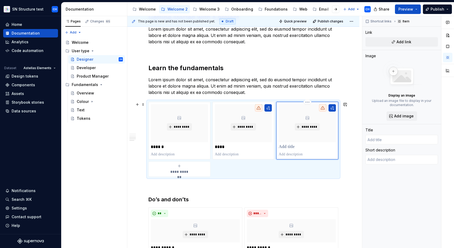
type textarea "*"
type input "T"
type textarea "*"
type input "To"
type textarea "*"
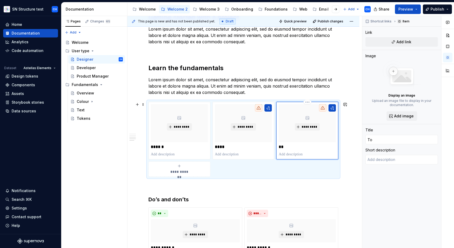
type input "Tok"
type textarea "*"
type input "Toke"
type textarea "*"
type input "Token"
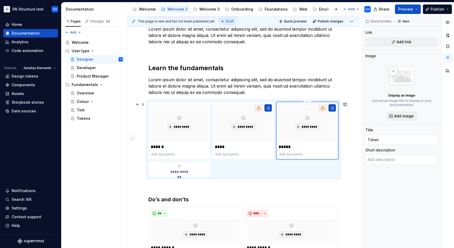
type textarea "*"
type input "Tokens"
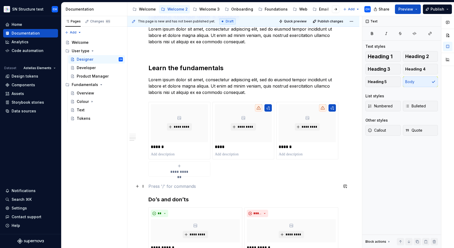
click at [240, 183] on p at bounding box center [244, 186] width 190 height 6
click at [171, 146] on p "******" at bounding box center [179, 146] width 57 height 5
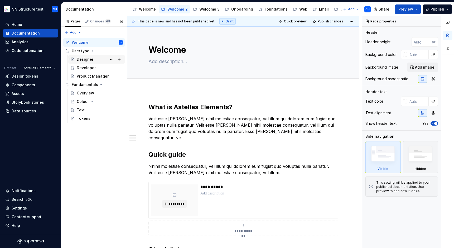
click at [87, 59] on div "Designer" at bounding box center [85, 59] width 17 height 5
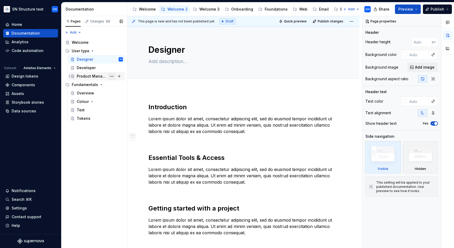
click at [113, 76] on button "Page tree" at bounding box center [111, 76] width 7 height 7
click at [113, 76] on div "Pages Changes 65 Add Accessibility guide for tree Page tree. Navigate the tree …" at bounding box center [94, 132] width 66 height 232
click at [114, 77] on button "Page tree" at bounding box center [111, 76] width 7 height 7
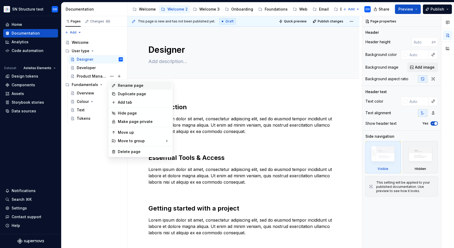
click at [121, 87] on div "Rename page" at bounding box center [144, 85] width 52 height 5
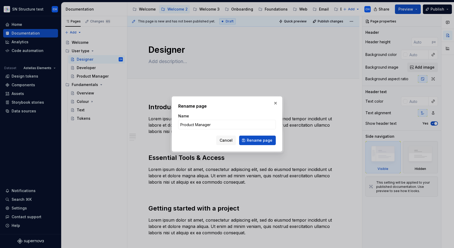
type textarea "*"
click at [188, 123] on input "Product Manager" at bounding box center [227, 124] width 98 height 9
type input "Brand Manager"
click button "Rename page" at bounding box center [257, 140] width 37 height 9
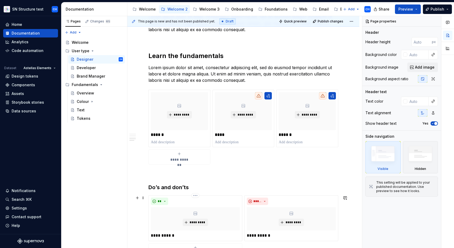
scroll to position [201, 0]
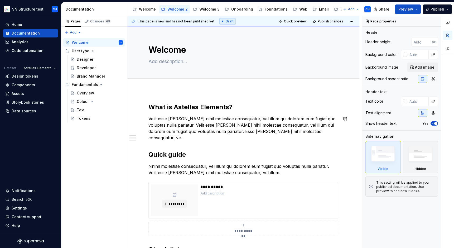
scroll to position [106, 0]
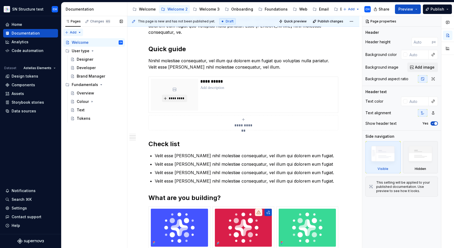
click at [74, 32] on div "Pages Changes 65 Add Accessibility guide for tree Page tree. Navigate the tree …" at bounding box center [94, 132] width 66 height 232
click at [80, 42] on div "New page" at bounding box center [90, 42] width 34 height 5
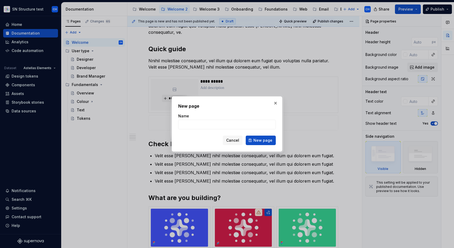
type textarea "*"
type input "Quick start course"
click at [257, 141] on span "New page" at bounding box center [262, 140] width 19 height 5
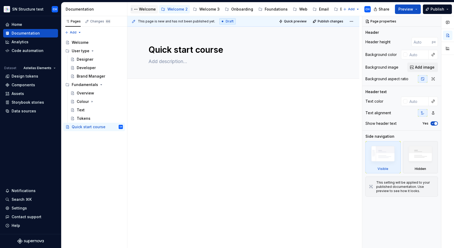
click at [147, 11] on div "Welcome" at bounding box center [147, 9] width 17 height 5
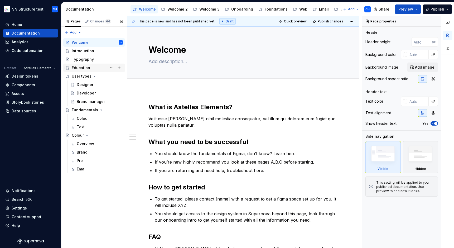
click at [85, 69] on div "Education" at bounding box center [81, 67] width 18 height 5
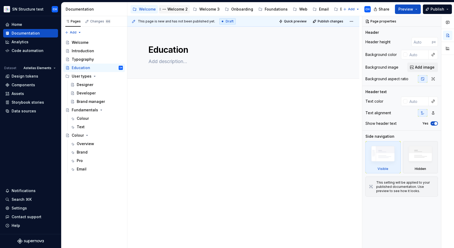
click at [175, 9] on div "Welcome 2" at bounding box center [178, 9] width 20 height 5
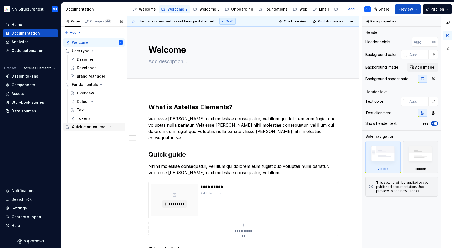
click at [95, 127] on div "Quick start course" at bounding box center [89, 126] width 34 height 5
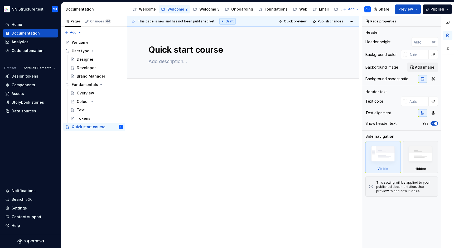
type textarea "*"
click at [198, 117] on div at bounding box center [244, 113] width 190 height 20
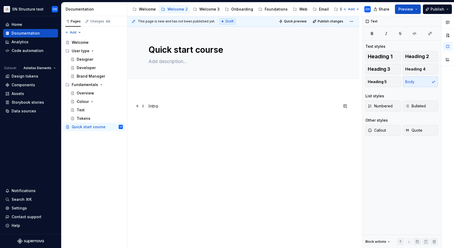
click at [151, 106] on p "Intro" at bounding box center [244, 106] width 190 height 6
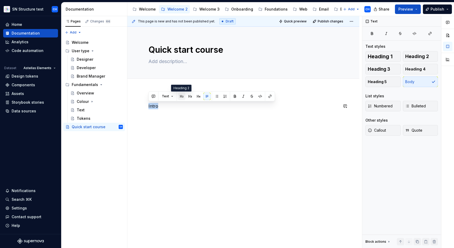
click at [184, 97] on button "button" at bounding box center [181, 96] width 7 height 7
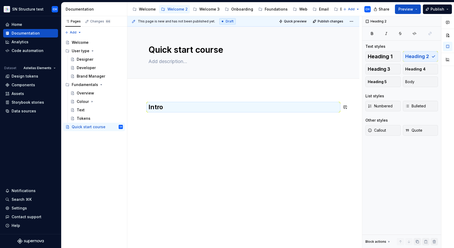
click at [162, 123] on div "Intro" at bounding box center [244, 116] width 190 height 26
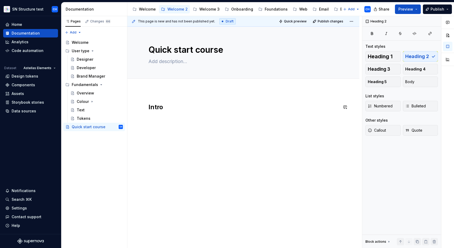
click at [163, 116] on div "Intro" at bounding box center [244, 113] width 190 height 20
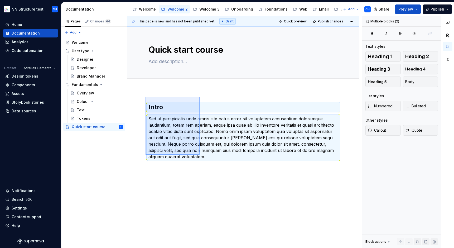
drag, startPoint x: 146, startPoint y: 97, endPoint x: 213, endPoint y: 156, distance: 89.8
click at [213, 156] on div "This page is new and has not been published yet. Draft Quick preview Publish ch…" at bounding box center [244, 132] width 235 height 232
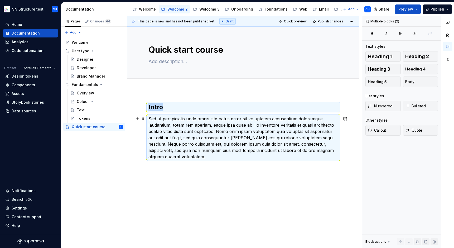
click at [228, 160] on p "Sed ut perspiciatis unde omnis iste natus error sit voluptatem accusantium dolo…" at bounding box center [244, 138] width 190 height 44
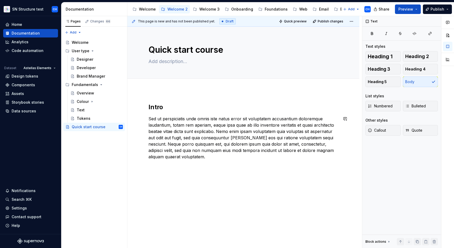
click at [229, 161] on div "Intro Sed ut perspiciatis unde omnis iste natus error sit voluptatem accusantiu…" at bounding box center [244, 134] width 190 height 63
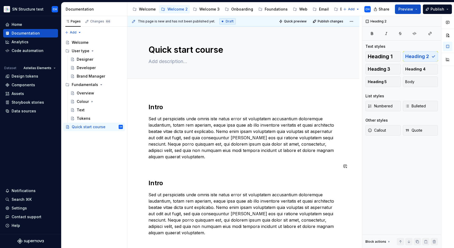
click at [174, 170] on div "Intro Sed ut perspiciatis unde omnis iste natus error sit voluptatem accusantiu…" at bounding box center [244, 169] width 190 height 133
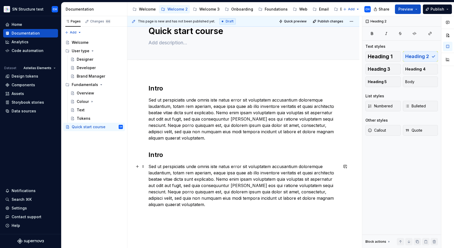
scroll to position [21, 0]
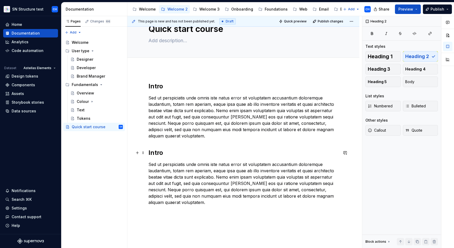
click at [160, 152] on h2 "Intro" at bounding box center [244, 153] width 190 height 8
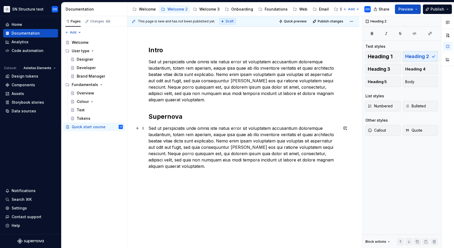
scroll to position [59, 0]
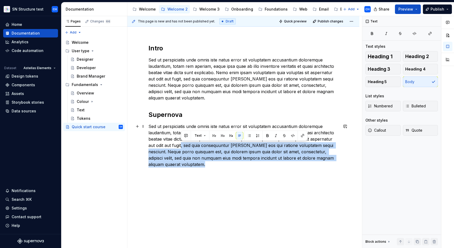
drag, startPoint x: 200, startPoint y: 163, endPoint x: 181, endPoint y: 144, distance: 26.9
click at [181, 144] on p "Sed ut perspiciatis unde omnis iste natus error sit voluptatem accusantium dolo…" at bounding box center [244, 145] width 190 height 44
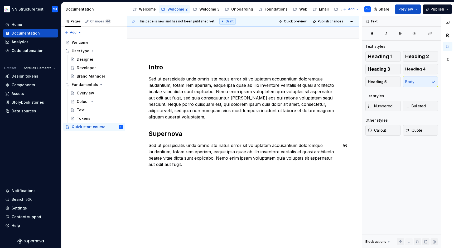
scroll to position [40, 0]
drag, startPoint x: 194, startPoint y: 169, endPoint x: 141, endPoint y: 132, distance: 64.3
click at [149, 132] on div "Intro Sed ut perspiciatis unde omnis iste natus error sit voluptatem accusantiu…" at bounding box center [244, 118] width 190 height 111
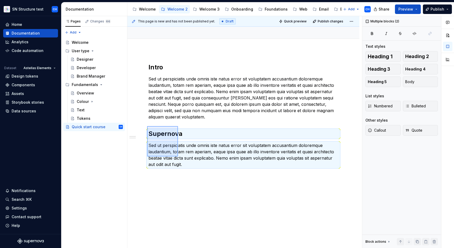
drag, startPoint x: 152, startPoint y: 128, endPoint x: 178, endPoint y: 156, distance: 38.3
click at [178, 156] on div "This page is new and has not been published yet. Draft Quick preview Publish ch…" at bounding box center [244, 132] width 235 height 232
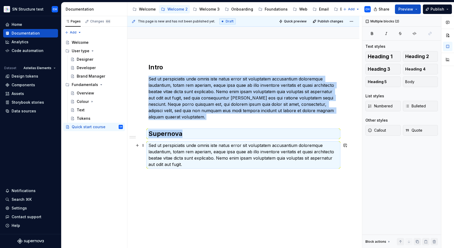
click at [207, 163] on p "Sed ut perspiciatis unde omnis iste natus error sit voluptatem accusantium dolo…" at bounding box center [244, 154] width 190 height 25
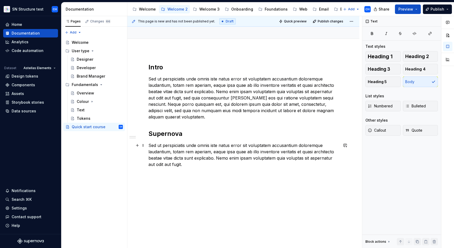
click at [207, 165] on p "Sed ut perspiciatis unde omnis iste natus error sit voluptatem accusantium dolo…" at bounding box center [244, 154] width 190 height 25
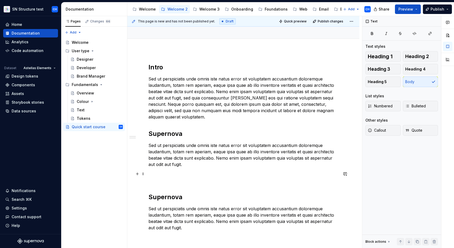
click at [181, 176] on p at bounding box center [244, 177] width 190 height 13
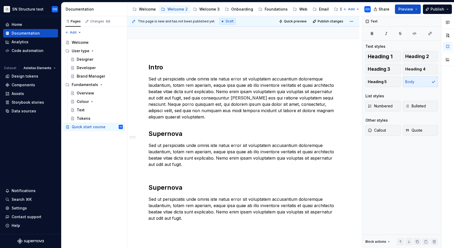
click at [173, 180] on div "Intro Sed ut perspiciatis unde omnis iste natus error sit voluptatem accusantiu…" at bounding box center [244, 142] width 190 height 158
drag, startPoint x: 166, startPoint y: 172, endPoint x: 164, endPoint y: 178, distance: 6.8
click at [166, 172] on p "Sed ut perspiciatis unde omnis iste natus error sit voluptatem accusantium dolo…" at bounding box center [244, 158] width 190 height 32
click at [164, 178] on div "Intro Sed ut perspiciatis unde omnis iste natus error sit voluptatem accusantiu…" at bounding box center [244, 142] width 190 height 158
click at [163, 179] on div "Intro Sed ut perspiciatis unde omnis iste natus error sit voluptatem accusantiu…" at bounding box center [244, 142] width 190 height 158
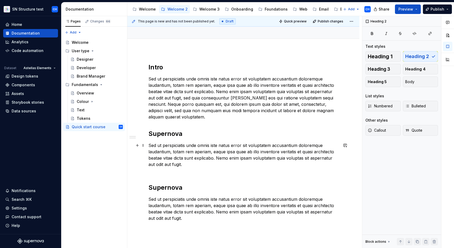
click at [162, 173] on p "Sed ut perspiciatis unde omnis iste natus error sit voluptatem accusantium dolo…" at bounding box center [244, 158] width 190 height 32
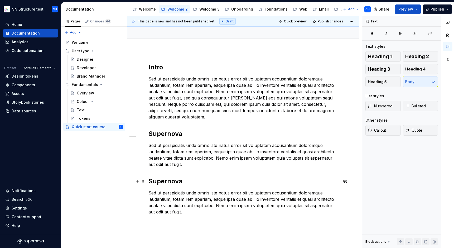
click at [162, 180] on h2 "Supernova" at bounding box center [244, 181] width 190 height 8
click at [162, 181] on h2 "Supernova" at bounding box center [244, 181] width 190 height 8
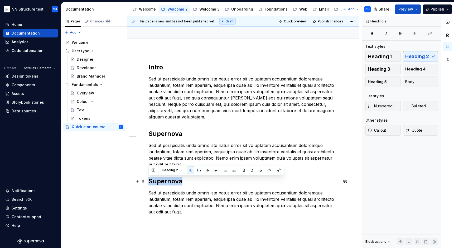
click at [162, 181] on h2 "Supernova" at bounding box center [244, 181] width 190 height 8
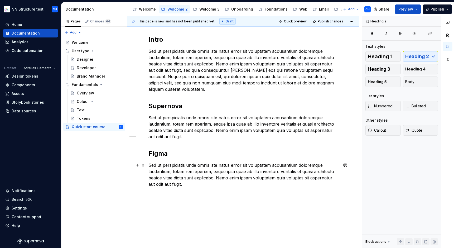
scroll to position [76, 0]
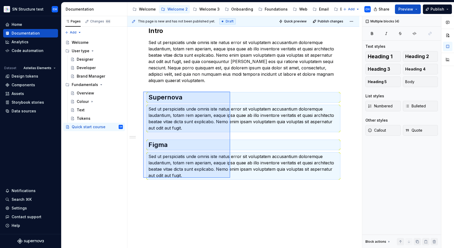
drag, startPoint x: 145, startPoint y: 93, endPoint x: 230, endPoint y: 178, distance: 120.3
click at [230, 178] on div "This page is new and has not been published yet. Draft Quick preview Publish ch…" at bounding box center [244, 132] width 235 height 232
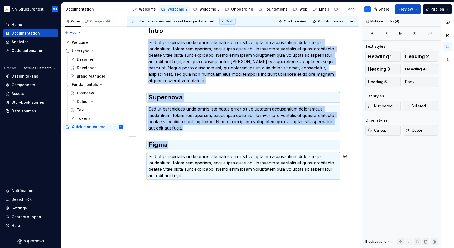
click at [232, 182] on div "Intro Sed ut perspiciatis unde omnis iste natus error sit voluptatem accusantiu…" at bounding box center [244, 106] width 190 height 158
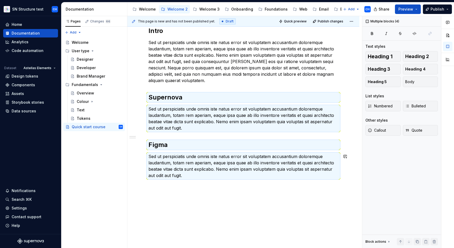
click at [233, 182] on div "Intro Sed ut perspiciatis unde omnis iste natus error sit voluptatem accusantiu…" at bounding box center [244, 106] width 190 height 158
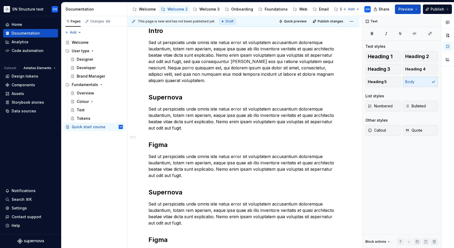
click at [158, 147] on h2 "Figma" at bounding box center [244, 145] width 190 height 8
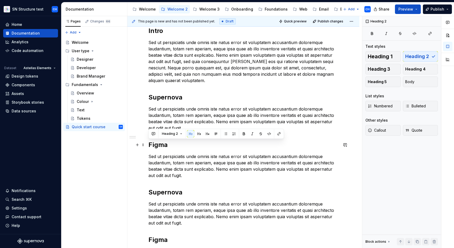
click at [158, 147] on h2 "Figma" at bounding box center [244, 145] width 190 height 8
click at [171, 190] on h2 "Supernova" at bounding box center [244, 192] width 190 height 8
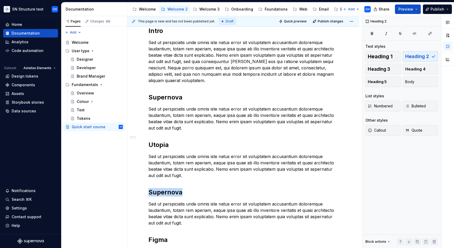
click at [171, 190] on h2 "Supernova" at bounding box center [244, 192] width 190 height 8
click at [162, 194] on h2 "FAQ links" at bounding box center [244, 192] width 190 height 8
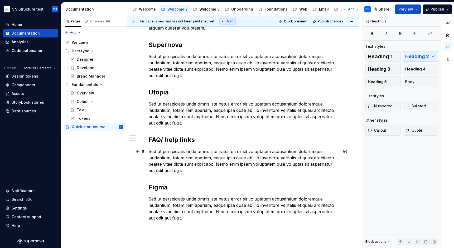
scroll to position [136, 0]
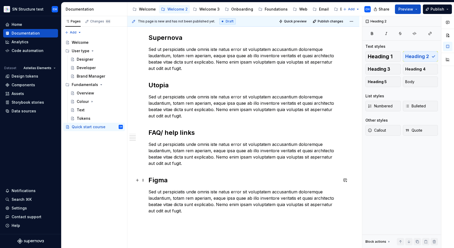
click at [144, 184] on div "Intro Sed ut perspiciatis unde omnis iste natus error sit voluptatem accusantiu…" at bounding box center [243, 124] width 232 height 340
click at [165, 182] on h2 "Figma" at bounding box center [244, 180] width 190 height 8
click at [165, 194] on p "Sed ut perspiciatis unde omnis iste natus error sit voluptatem accusantium dolo…" at bounding box center [244, 201] width 190 height 25
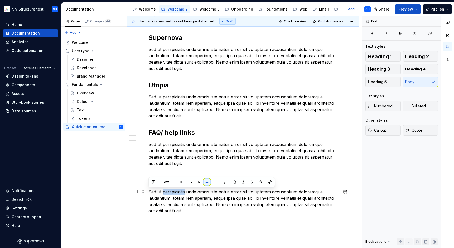
click at [165, 194] on p "Sed ut perspiciatis unde omnis iste natus error sit voluptatem accusantium dolo…" at bounding box center [244, 201] width 190 height 25
click at [171, 156] on p "Sed ut perspiciatis unde omnis iste natus error sit voluptatem accusantium dolo…" at bounding box center [244, 153] width 190 height 25
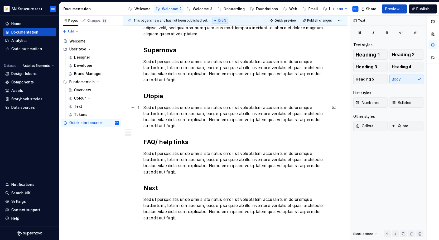
scroll to position [182, 0]
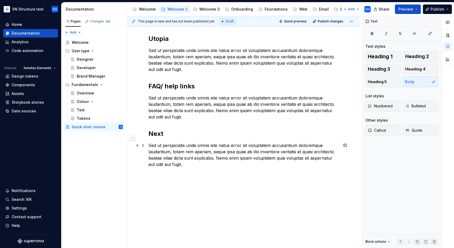
click at [184, 152] on p "Sed ut perspiciatis unde omnis iste natus error sit voluptatem accusantium dolo…" at bounding box center [244, 154] width 190 height 25
click at [169, 151] on p "Sed ut perspiciatis unde omnis iste natus error sit voluptatem accusantium dolo…" at bounding box center [244, 154] width 190 height 25
click at [183, 159] on p "Sed ut perspiciatis unde omnis iste natus error sit voluptatem accusantium dolo…" at bounding box center [244, 154] width 190 height 25
click at [187, 163] on p "Sed ut perspiciatis unde omnis iste natus error sit voluptatem accusantium dolo…" at bounding box center [244, 154] width 190 height 25
click at [170, 138] on div "Intro Sed ut perspiciatis unde omnis iste natus error sit voluptatem accusantiu…" at bounding box center [244, 44] width 190 height 247
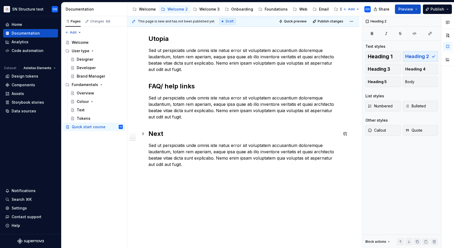
click at [171, 133] on h2 "Next" at bounding box center [244, 134] width 190 height 8
click at [191, 191] on div "Intro Sed ut perspiciatis unde omnis iste natus error sit voluptatem accusantiu…" at bounding box center [243, 78] width 232 height 340
click at [191, 191] on div "Intro Sed ut perspiciatis unde omnis iste natus error sit voluptatem accusantiu…" at bounding box center [243, 83] width 232 height 350
click at [173, 151] on p "Sed ut perspiciatis unde omnis iste natus error sit voluptatem accusantium dolo…" at bounding box center [244, 154] width 190 height 25
click at [178, 142] on p "Sed ut perspiciatis unde omnis iste natus error sit voluptatem accusantium dolo…" at bounding box center [244, 154] width 190 height 25
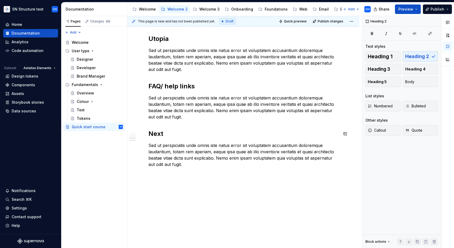
click at [189, 127] on div "Intro Sed ut perspiciatis unde omnis iste natus error sit voluptatem accusantiu…" at bounding box center [244, 49] width 190 height 256
click at [191, 134] on h2 "Next" at bounding box center [244, 134] width 190 height 8
click at [207, 160] on p "Sed ut perspiciatis unde omnis iste natus error sit voluptatem accusantium dolo…" at bounding box center [244, 154] width 190 height 25
click at [101, 84] on icon "Page tree" at bounding box center [101, 84] width 1 height 1
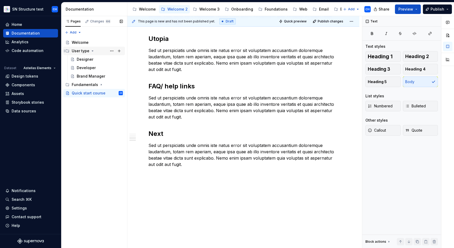
click at [93, 50] on icon "Page tree" at bounding box center [92, 51] width 4 height 4
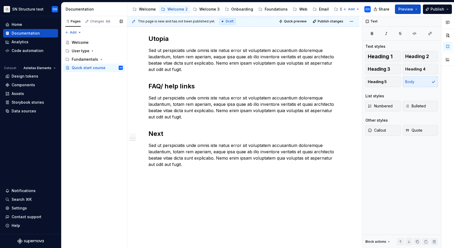
click at [83, 119] on div "Pages Changes 66 Add Accessibility guide for tree Page tree. Navigate the tree …" at bounding box center [94, 132] width 66 height 232
click at [88, 116] on div "Pages Changes 66 Add Accessibility guide for tree Page tree. Navigate the tree …" at bounding box center [94, 132] width 66 height 232
click at [104, 99] on div "Pages Changes 66 Add Accessibility guide for tree Page tree. Navigate the tree …" at bounding box center [94, 132] width 66 height 232
click at [309, 113] on p "Sed ut perspiciatis unde omnis iste natus error sit voluptatem accusantium dolo…" at bounding box center [244, 107] width 190 height 25
click at [409, 192] on div "Text Text styles Heading 1 Heading 2 Heading 3 Heading 4 Heading 5 Body List st…" at bounding box center [401, 132] width 79 height 232
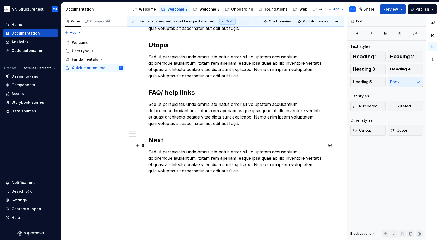
type textarea "*"
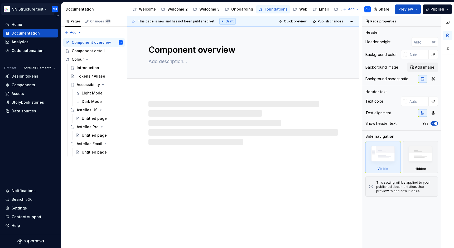
click at [35, 9] on html "SN Structure test CH Home Documentation Analytics Code automation Dataset Astel…" at bounding box center [227, 124] width 454 height 248
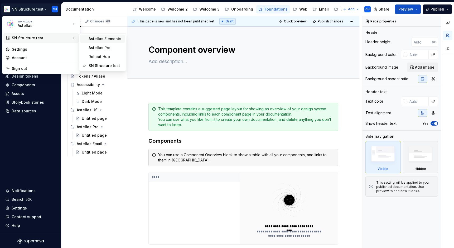
click at [103, 39] on div "Astellas Elements" at bounding box center [106, 38] width 34 height 5
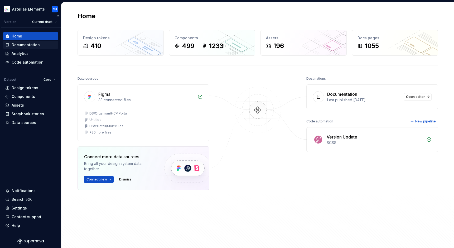
click at [22, 45] on div "Documentation" at bounding box center [26, 44] width 28 height 5
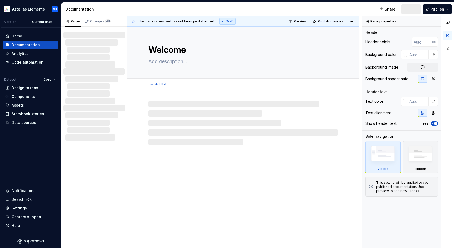
type textarea "*"
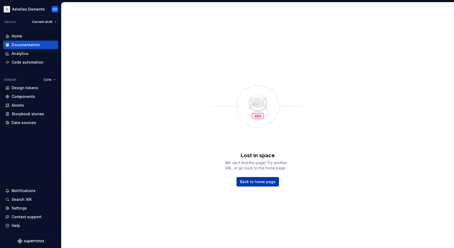
click at [266, 177] on link "Back to home page" at bounding box center [258, 181] width 42 height 9
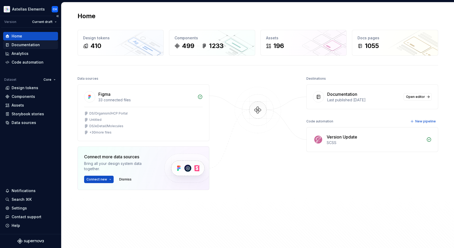
click at [30, 46] on div "Documentation" at bounding box center [26, 44] width 28 height 5
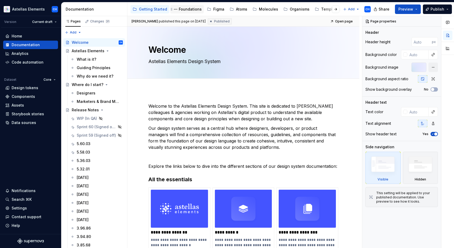
click at [188, 11] on div "Foundations" at bounding box center [190, 9] width 23 height 5
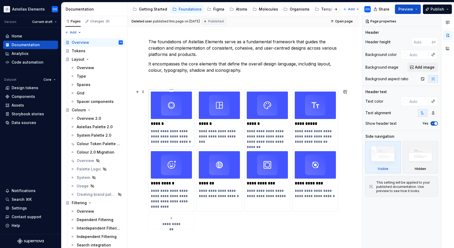
scroll to position [74, 0]
click at [84, 152] on div "Colour 2.0 Migration" at bounding box center [92, 152] width 30 height 5
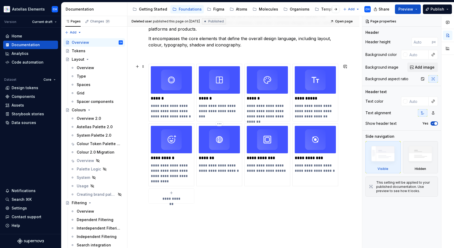
scroll to position [53, 0]
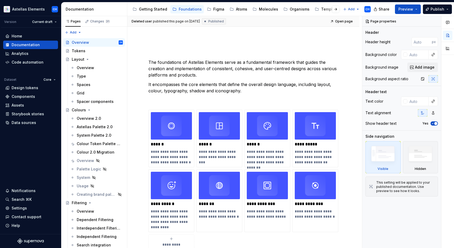
type textarea "*"
